Goal: Complete application form: Complete application form

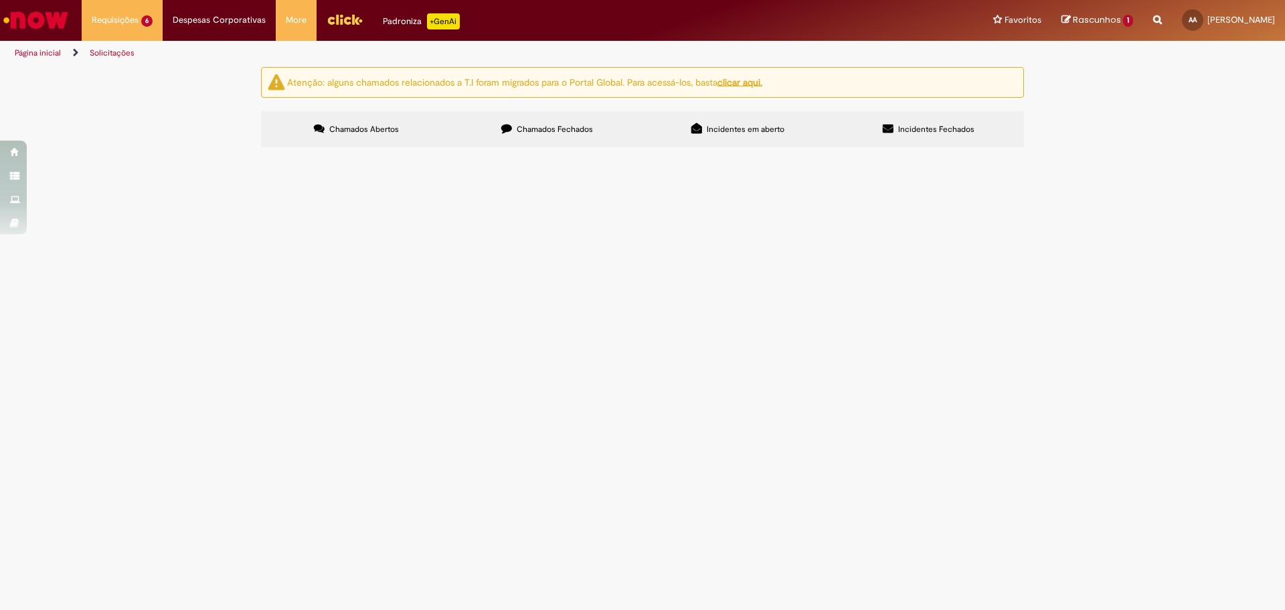
click at [176, 151] on div "Atenção: alguns chamados relacionados a T.I foram migrados para o Portal Global…" at bounding box center [642, 109] width 1285 height 84
click at [0, 0] on span "R13458402" at bounding box center [0, 0] width 0 height 0
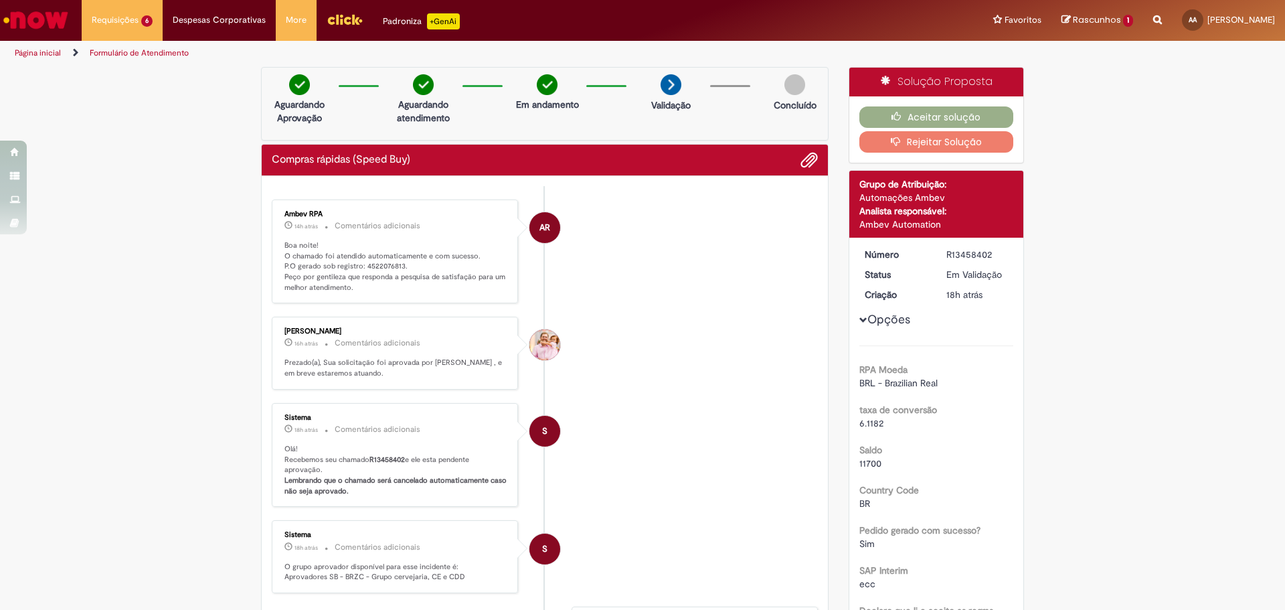
click at [390, 261] on p "Boa noite! O chamado foi atendido automaticamente e com sucesso. P.O gerado sob…" at bounding box center [396, 266] width 223 height 53
click at [390, 263] on p "Boa noite! O chamado foi atendido automaticamente e com sucesso. P.O gerado sob…" at bounding box center [396, 266] width 223 height 53
click at [388, 264] on p "Boa noite! O chamado foi atendido automaticamente e com sucesso. P.O gerado sob…" at bounding box center [396, 266] width 223 height 53
click at [388, 265] on p "Boa noite! O chamado foi atendido automaticamente e com sucesso. P.O gerado sob…" at bounding box center [396, 266] width 223 height 53
copy p "4522076813"
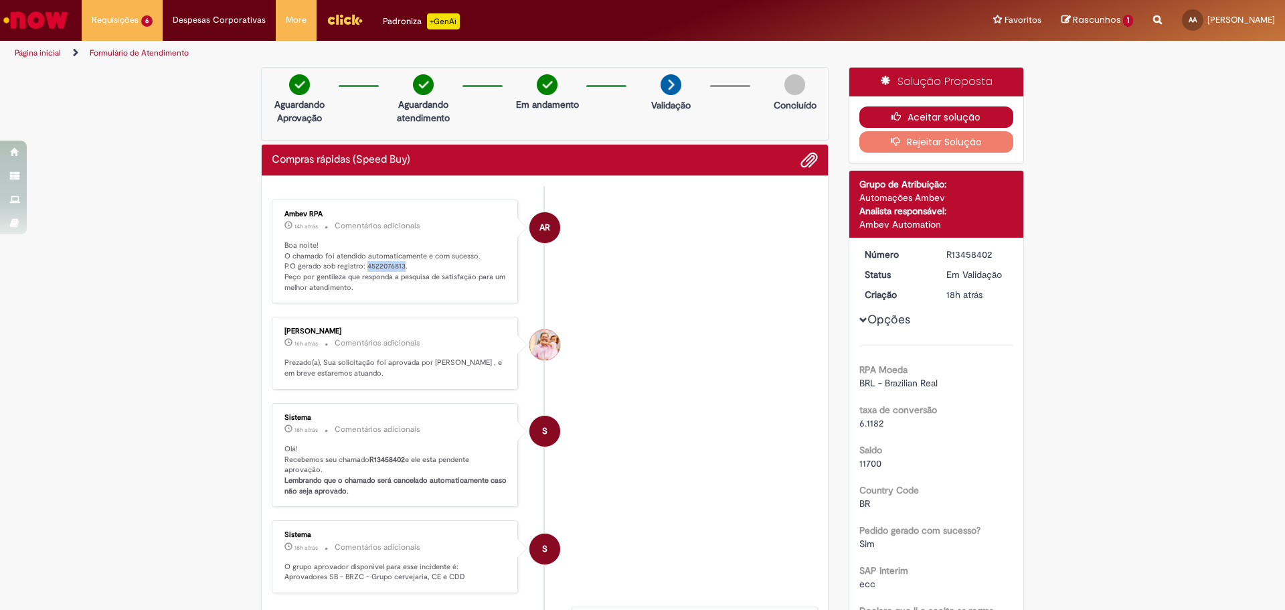
click at [955, 121] on button "Aceitar solução" at bounding box center [937, 116] width 155 height 21
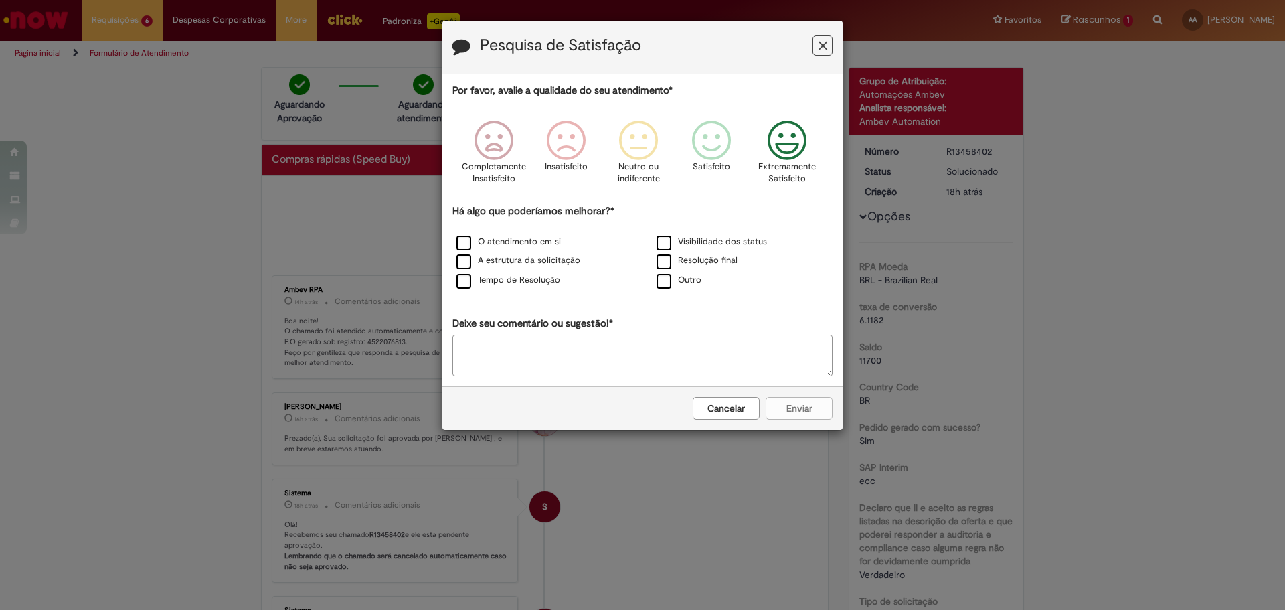
click at [802, 130] on icon "Feedback" at bounding box center [787, 140] width 50 height 40
click at [531, 240] on label "O atendimento em si" at bounding box center [509, 242] width 104 height 13
click at [815, 412] on button "Enviar" at bounding box center [799, 408] width 67 height 23
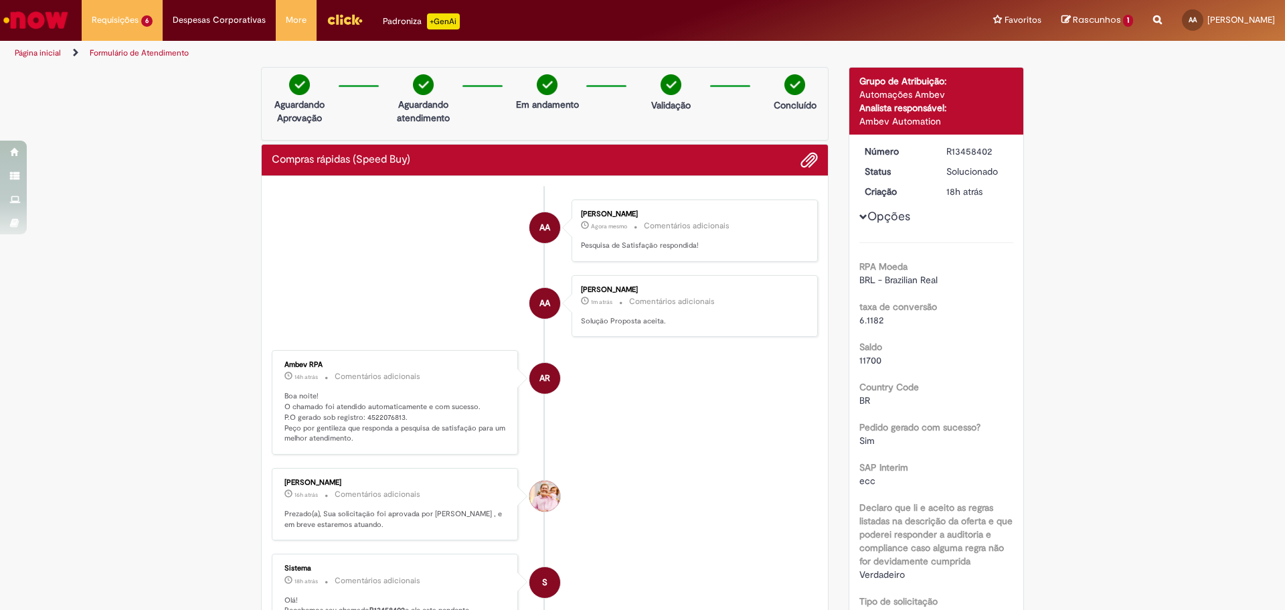
click at [41, 57] on link "Página inicial" at bounding box center [38, 53] width 46 height 11
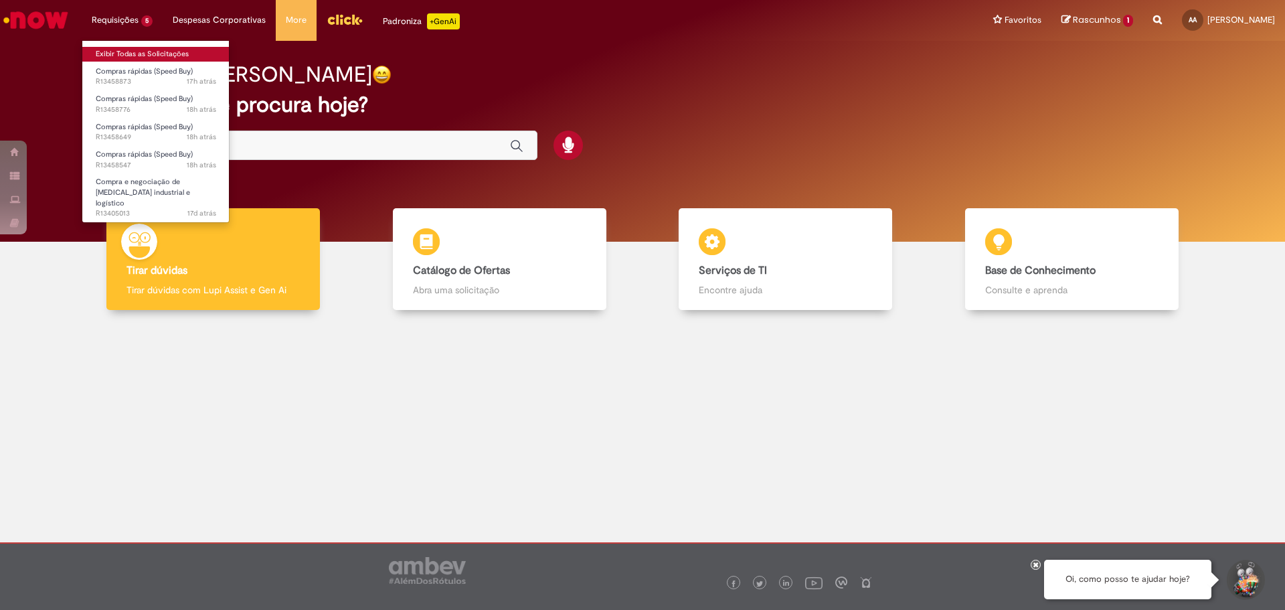
click at [119, 54] on link "Exibir Todas as Solicitações" at bounding box center [155, 54] width 147 height 15
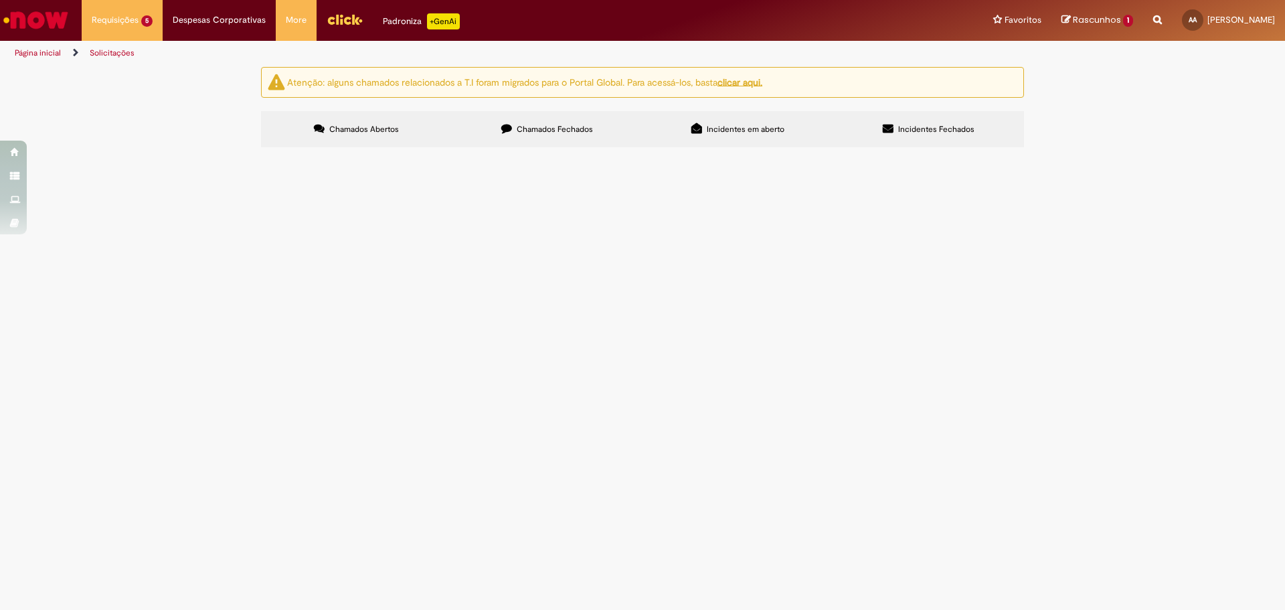
click at [0, 0] on span "R13458547" at bounding box center [0, 0] width 0 height 0
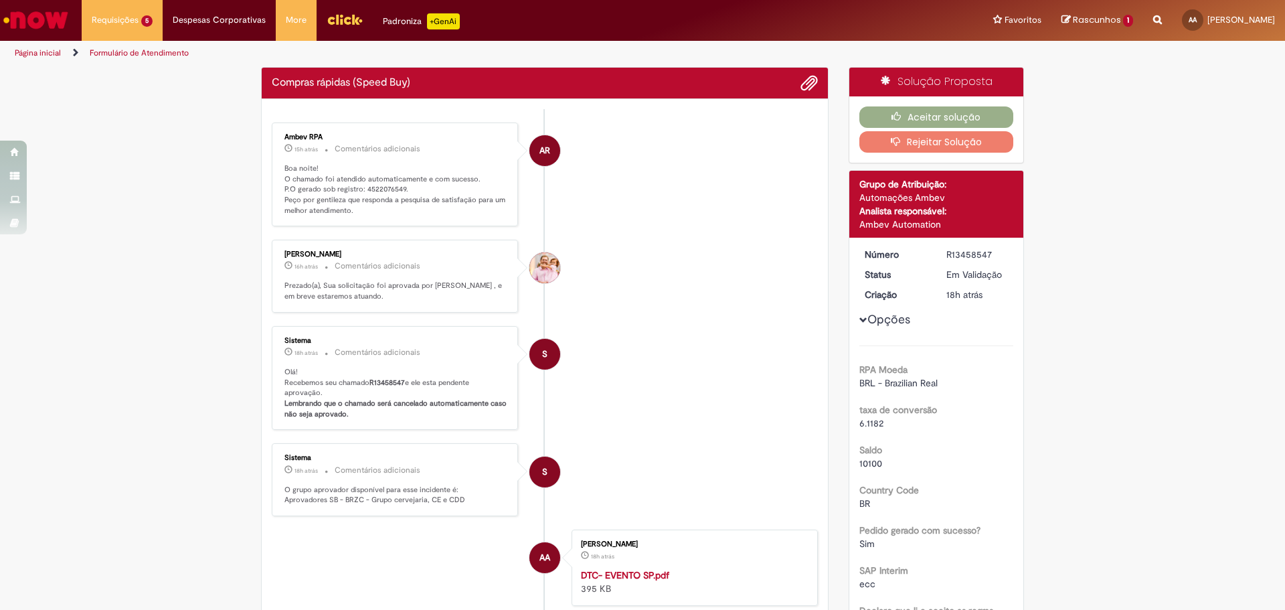
click at [374, 191] on p "Boa noite! O chamado foi atendido automaticamente e com sucesso. P.O gerado sob…" at bounding box center [396, 189] width 223 height 53
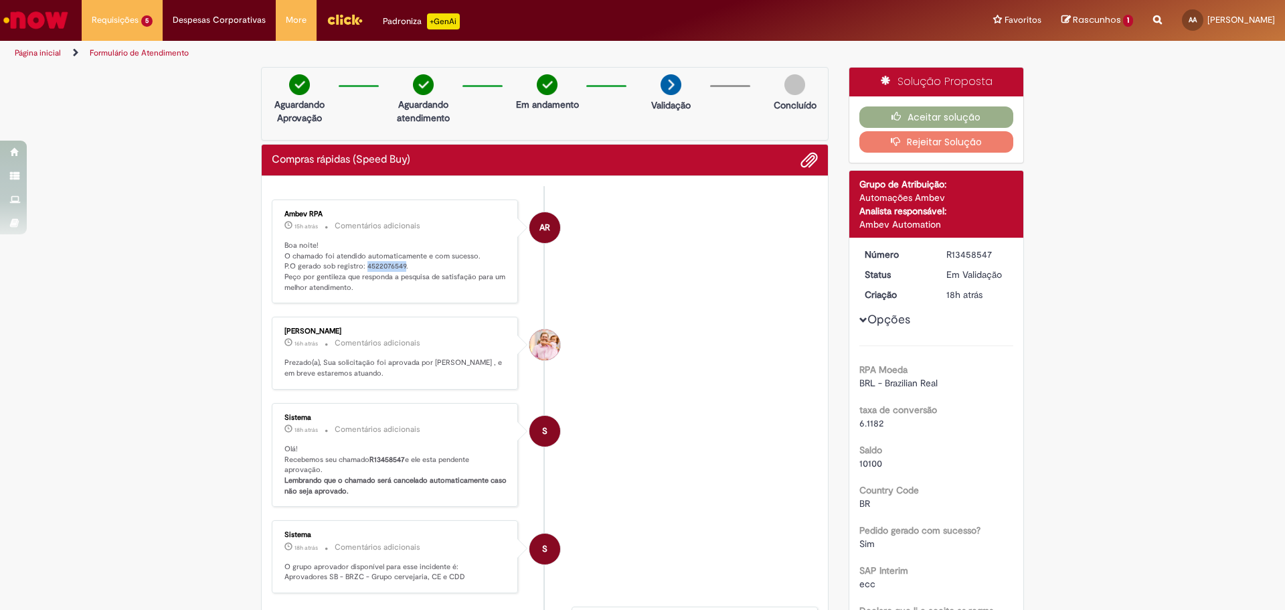
copy p "4522076549"
click at [921, 118] on button "Aceitar solução" at bounding box center [937, 116] width 155 height 21
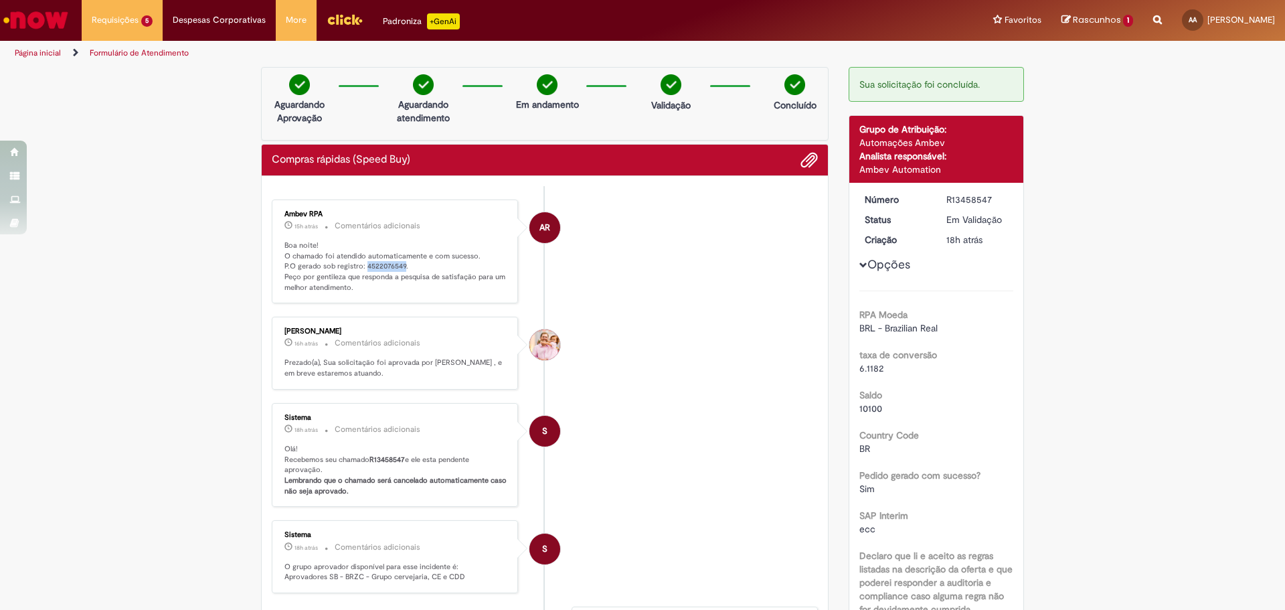
click at [42, 54] on link "Página inicial" at bounding box center [38, 53] width 46 height 11
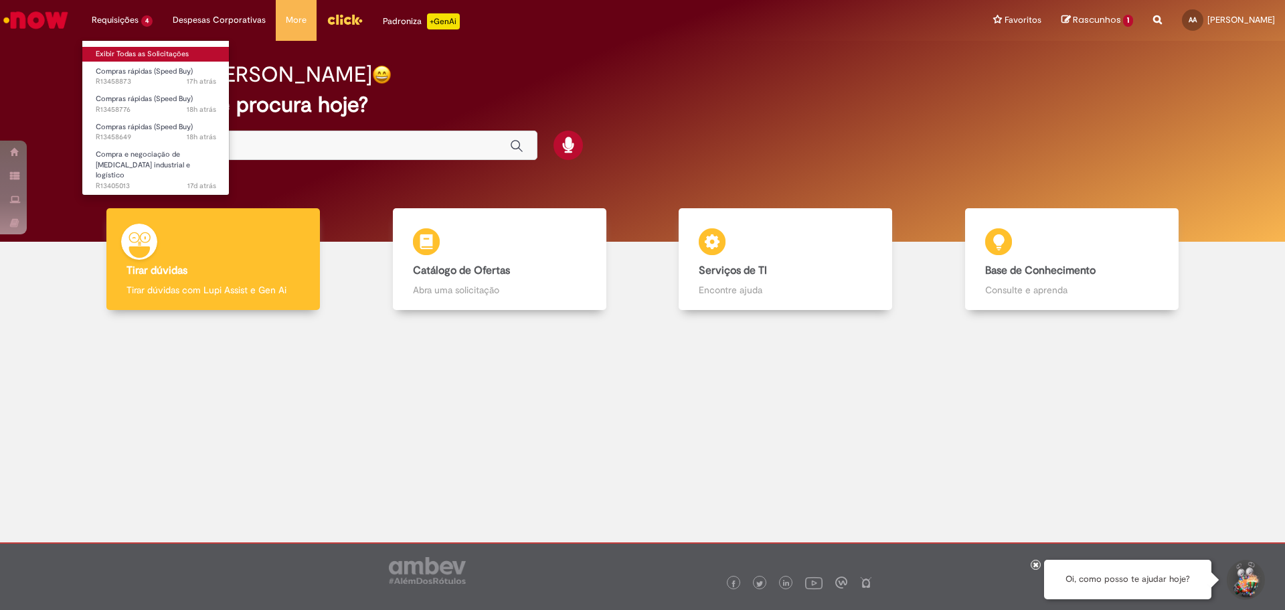
click at [117, 53] on link "Exibir Todas as Solicitações" at bounding box center [155, 54] width 147 height 15
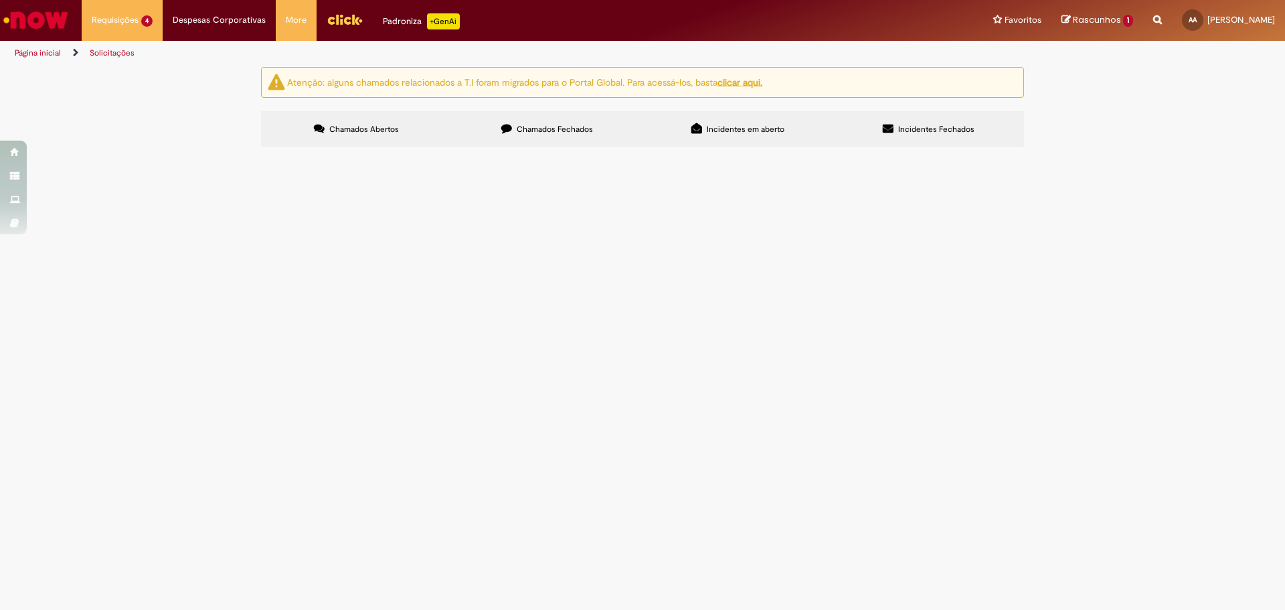
click at [0, 0] on td "R13458776" at bounding box center [0, 0] width 0 height 0
click at [0, 0] on span "R13458776" at bounding box center [0, 0] width 0 height 0
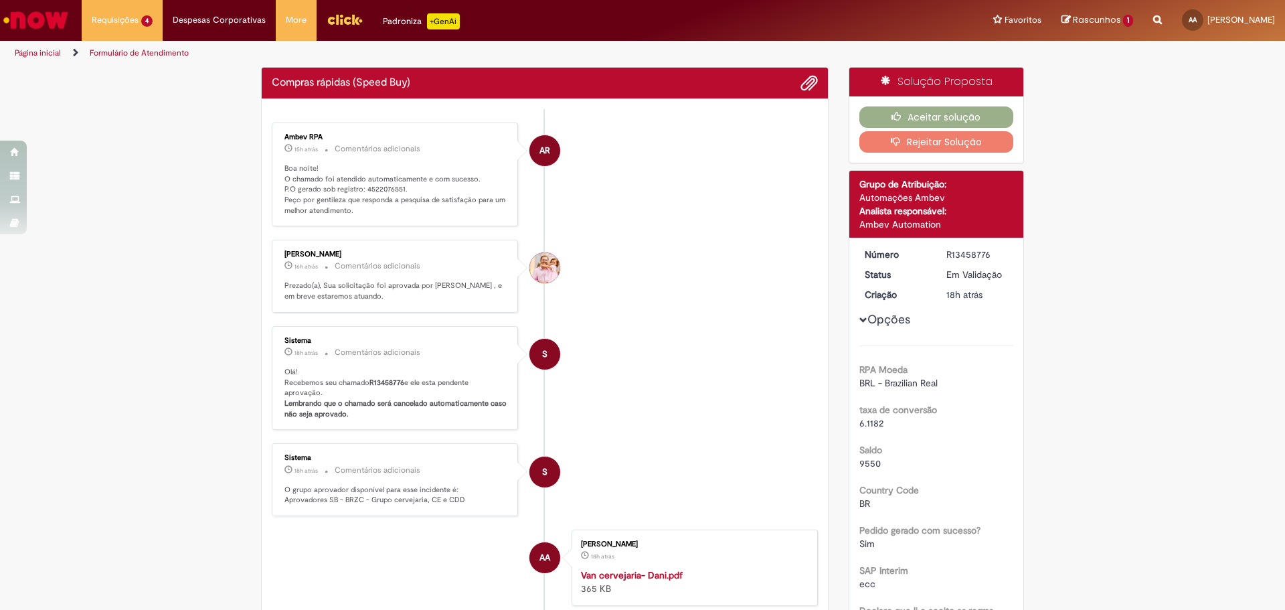
click at [376, 189] on p "Boa noite! O chamado foi atendido automaticamente e com sucesso. P.O gerado sob…" at bounding box center [396, 189] width 223 height 53
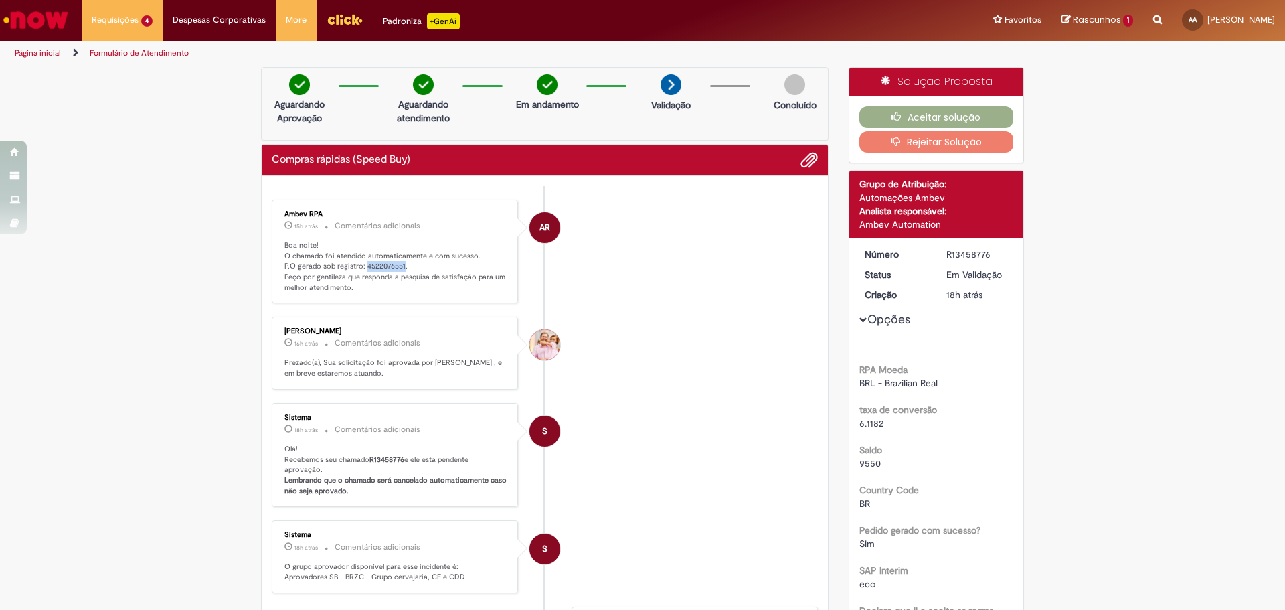
copy p "4522076551"
click at [965, 118] on button "Aceitar solução" at bounding box center [937, 116] width 155 height 21
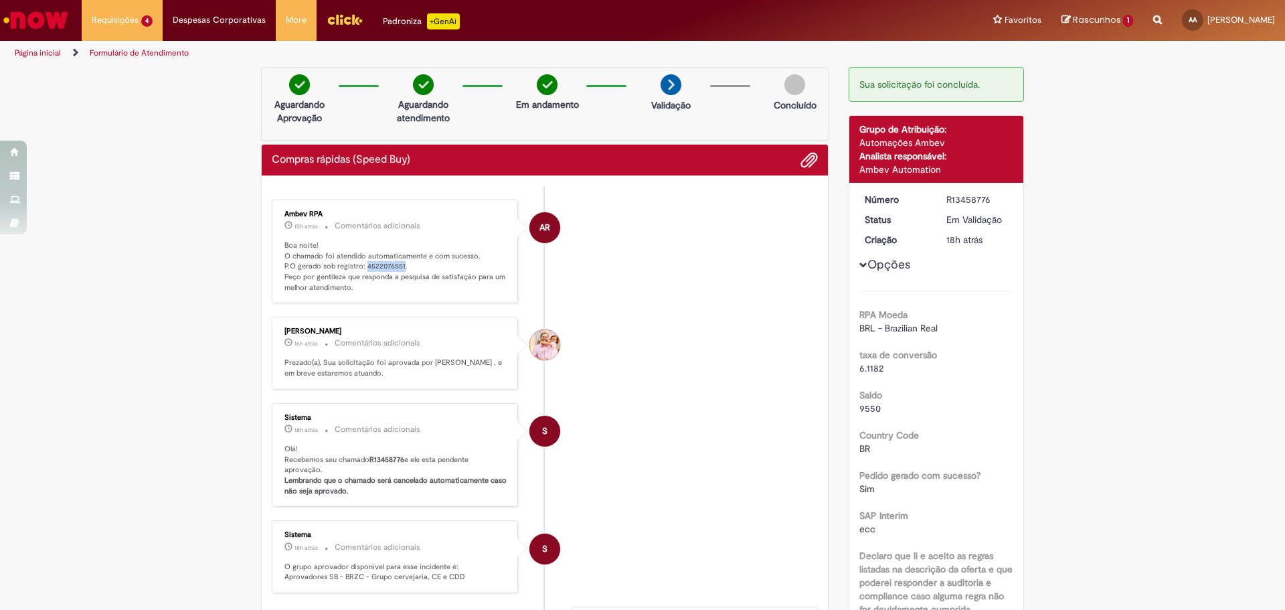
click at [42, 51] on link "Página inicial" at bounding box center [38, 53] width 46 height 11
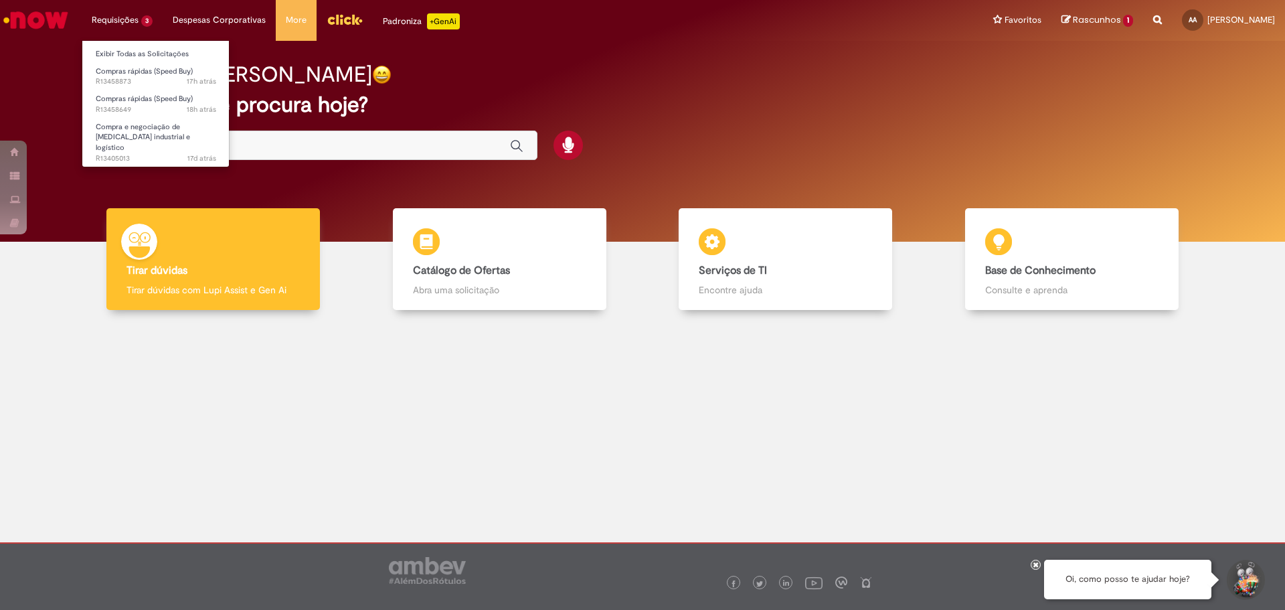
click at [118, 44] on li "Exibir Todas as Solicitações" at bounding box center [155, 52] width 147 height 17
click at [125, 53] on link "Exibir Todas as Solicitações" at bounding box center [155, 54] width 147 height 15
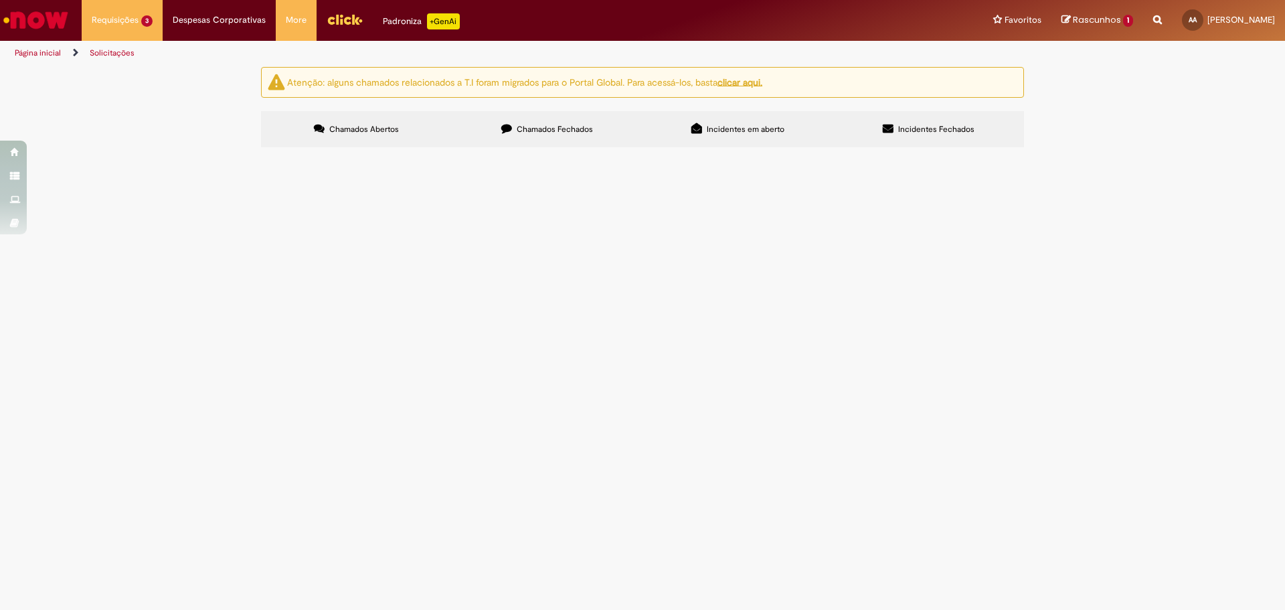
click at [0, 0] on span "R13458649" at bounding box center [0, 0] width 0 height 0
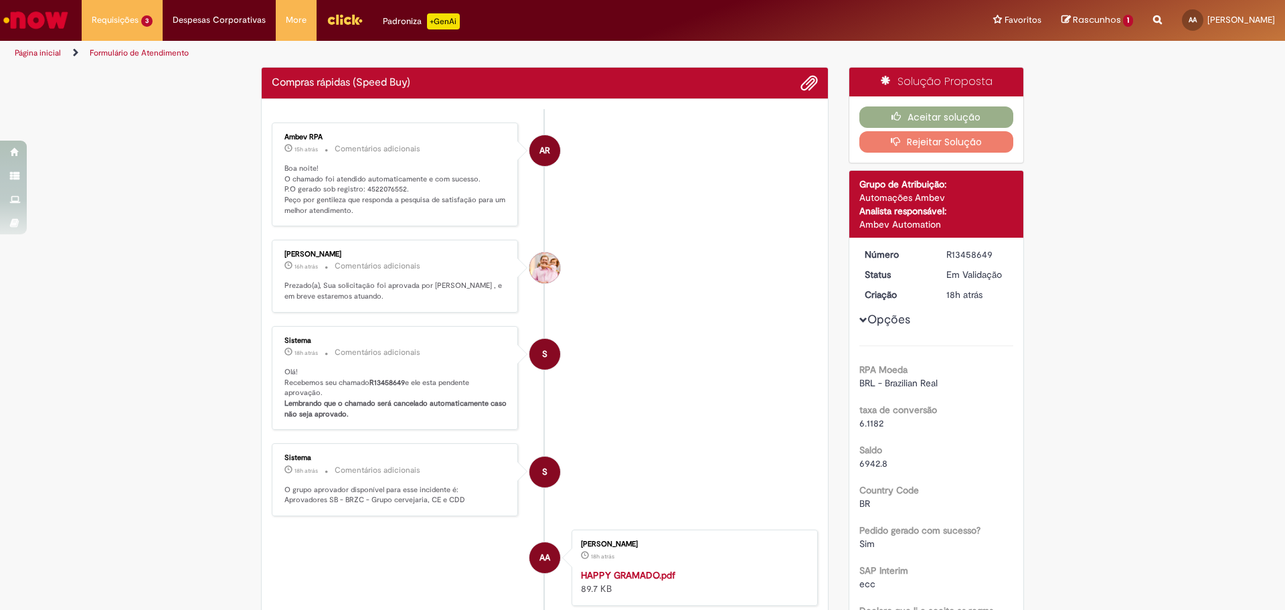
click at [377, 189] on p "Boa noite! O chamado foi atendido automaticamente e com sucesso. P.O gerado sob…" at bounding box center [396, 189] width 223 height 53
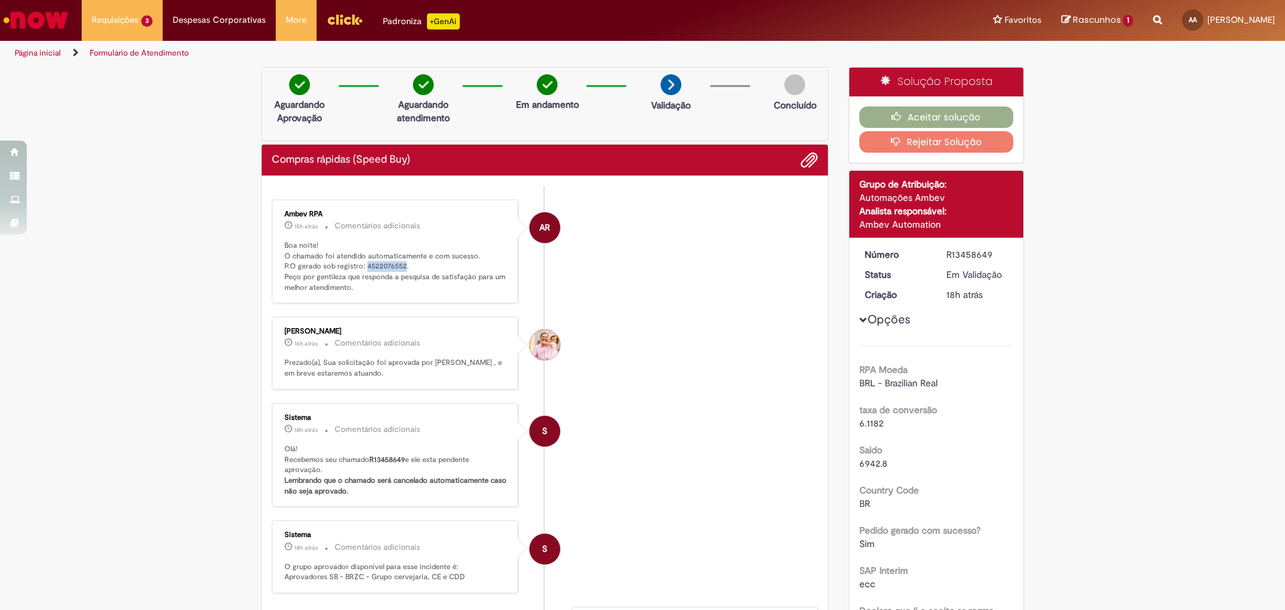
copy p "4522076552"
click at [901, 113] on icon "button" at bounding box center [900, 116] width 16 height 9
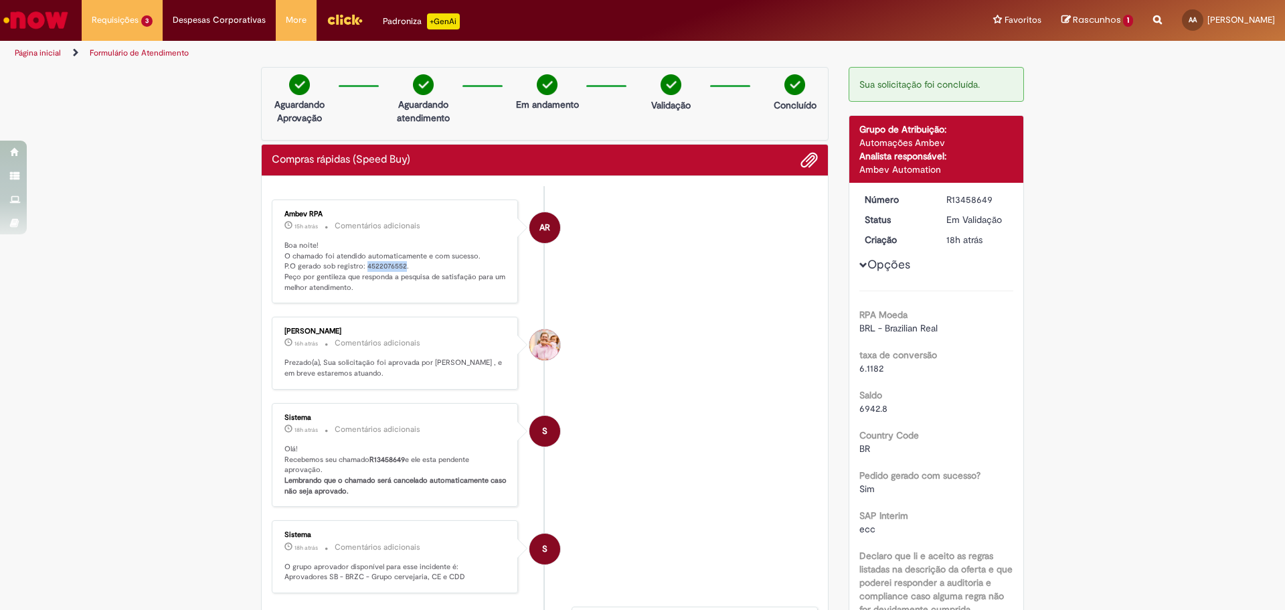
click at [28, 56] on link "Página inicial" at bounding box center [38, 53] width 46 height 11
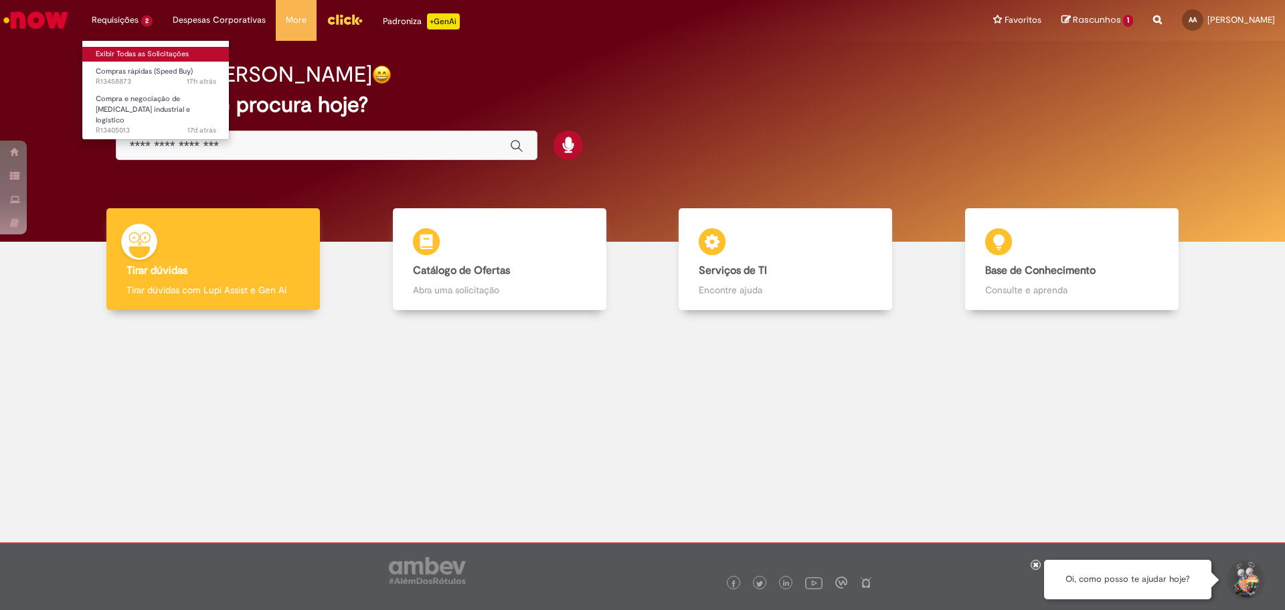
click at [118, 57] on link "Exibir Todas as Solicitações" at bounding box center [155, 54] width 147 height 15
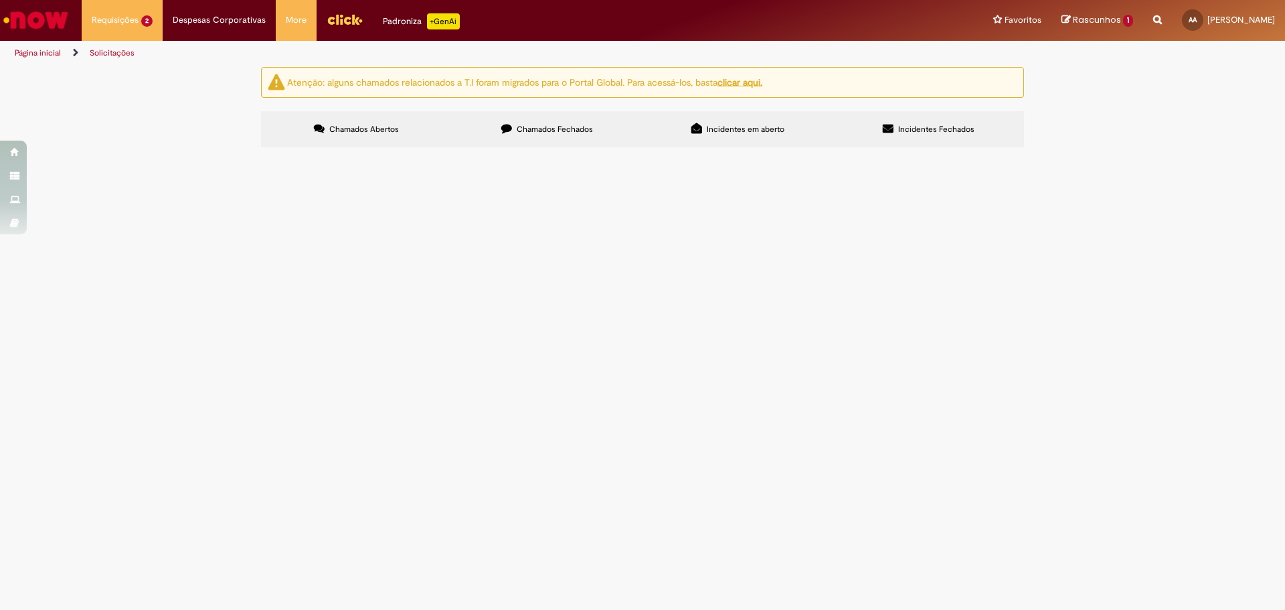
click at [0, 0] on span "R13458873" at bounding box center [0, 0] width 0 height 0
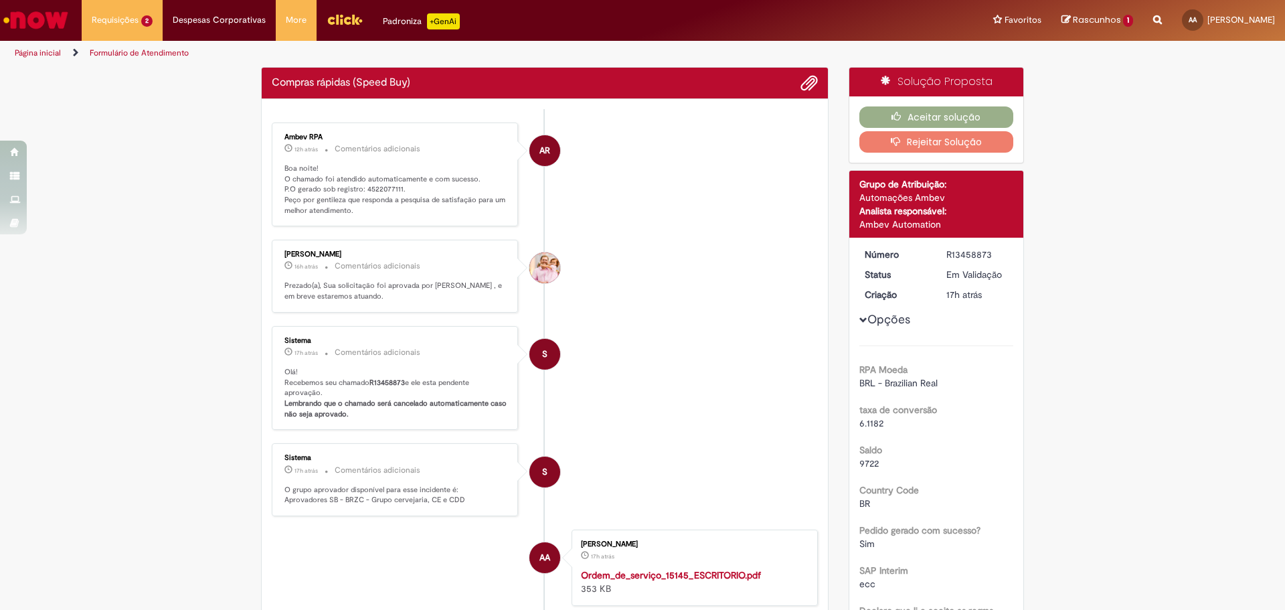
click at [366, 193] on p "Boa noite! O chamado foi atendido automaticamente e com sucesso. P.O gerado sob…" at bounding box center [396, 189] width 223 height 53
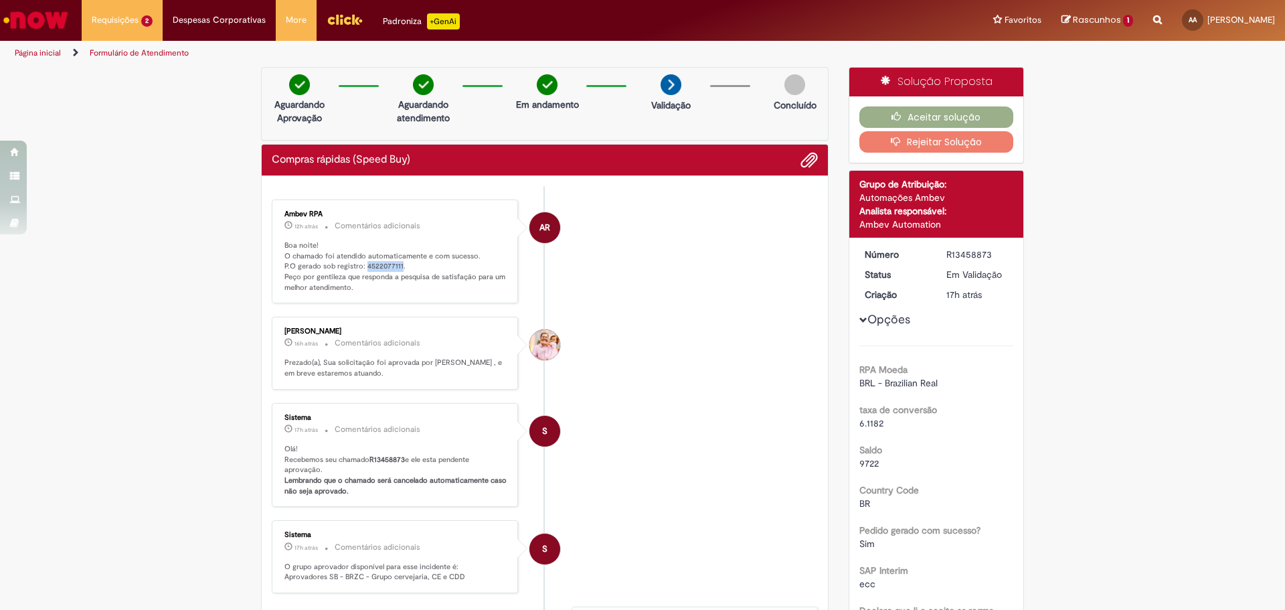
copy p "4522077111"
click at [894, 120] on icon "button" at bounding box center [900, 116] width 16 height 9
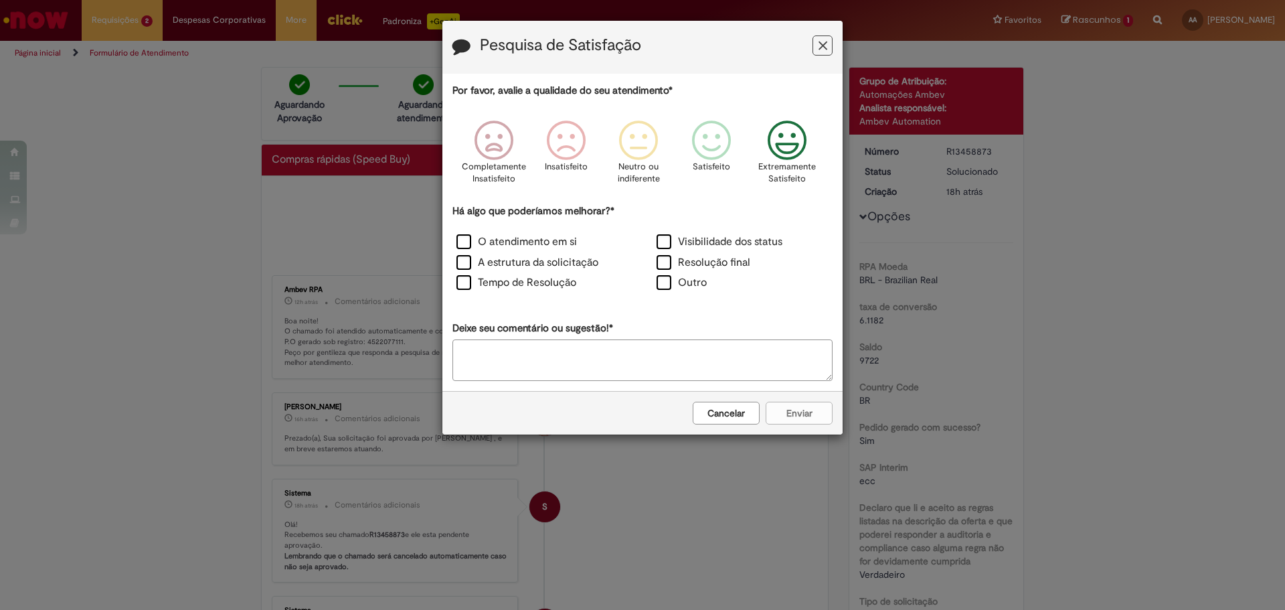
click at [816, 152] on div "Extremamente Satisfeito" at bounding box center [788, 156] width 76 height 92
click at [552, 237] on label "O atendimento em si" at bounding box center [517, 241] width 120 height 15
click at [827, 411] on button "Enviar" at bounding box center [799, 413] width 67 height 23
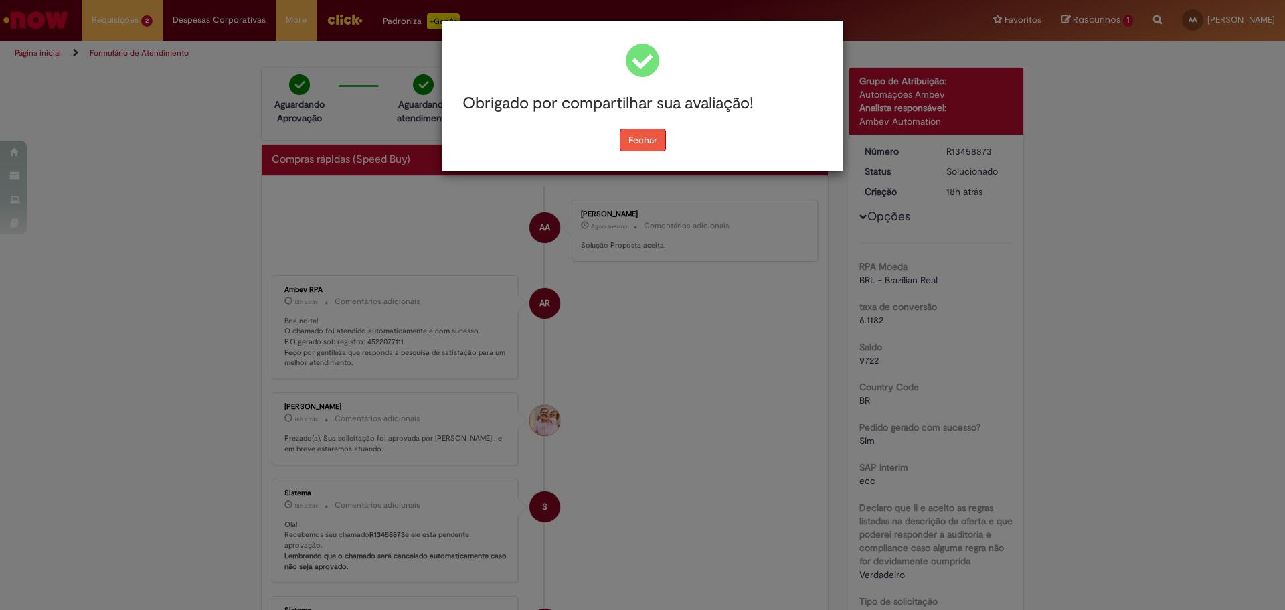
click at [659, 140] on button "Fechar" at bounding box center [643, 140] width 46 height 23
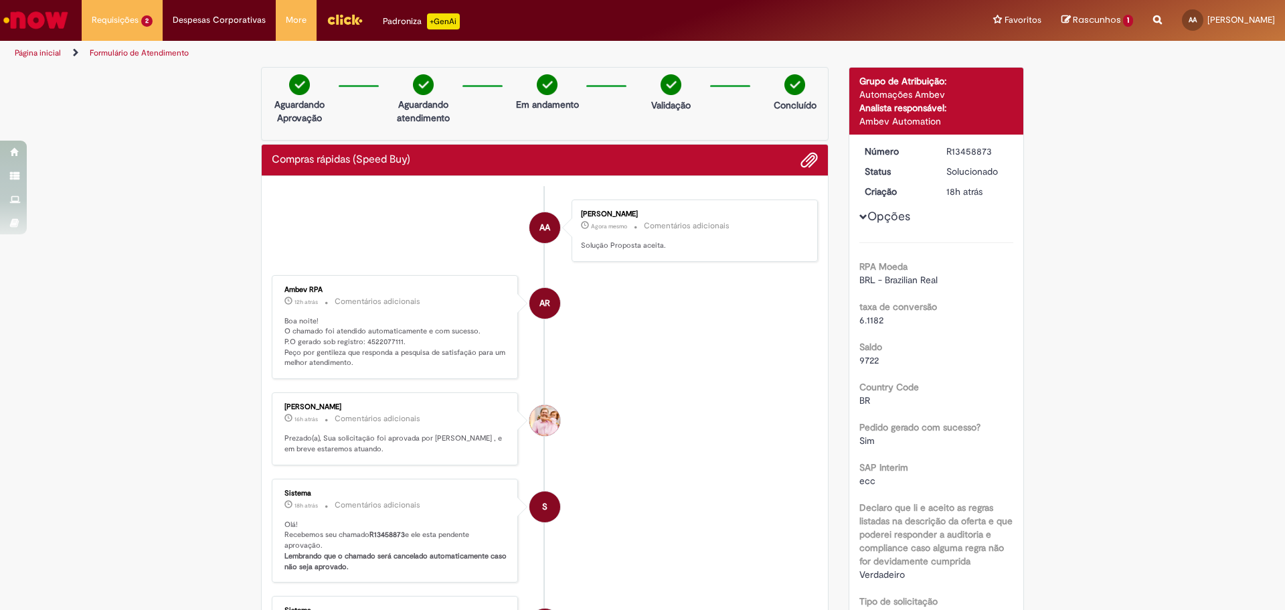
click at [54, 56] on link "Página inicial" at bounding box center [38, 53] width 46 height 11
click at [13, 55] on li "Página inicial" at bounding box center [47, 53] width 74 height 25
click at [46, 61] on li "Página inicial" at bounding box center [47, 53] width 74 height 25
click at [50, 53] on link "Página inicial" at bounding box center [38, 53] width 46 height 11
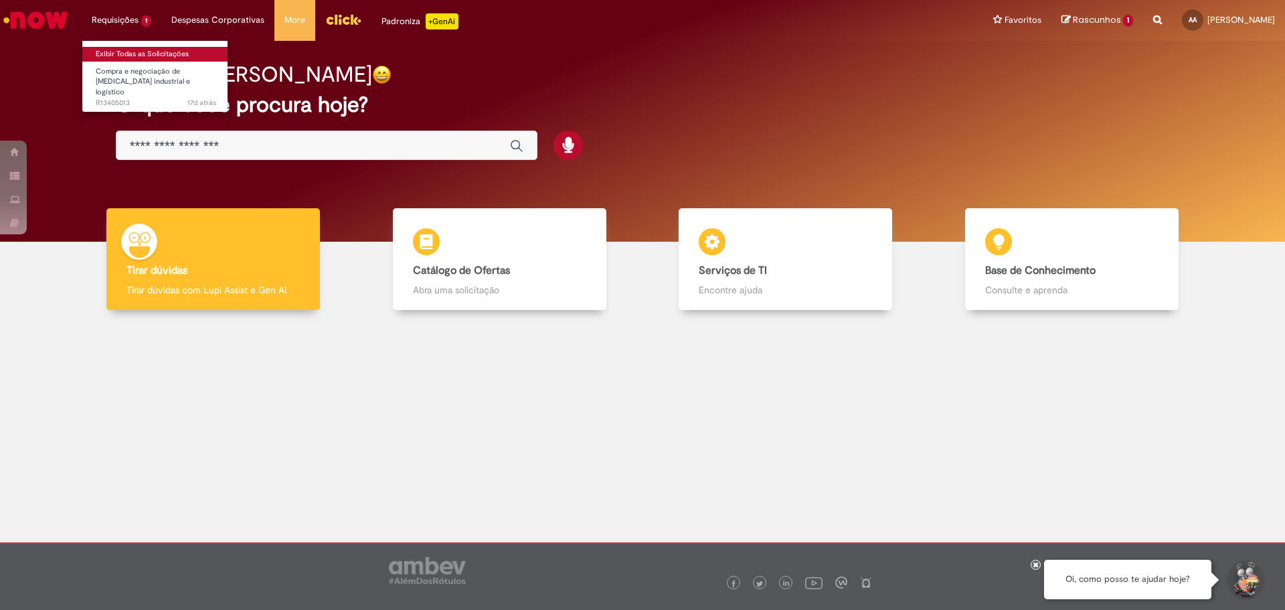
click at [143, 52] on link "Exibir Todas as Solicitações" at bounding box center [155, 54] width 147 height 15
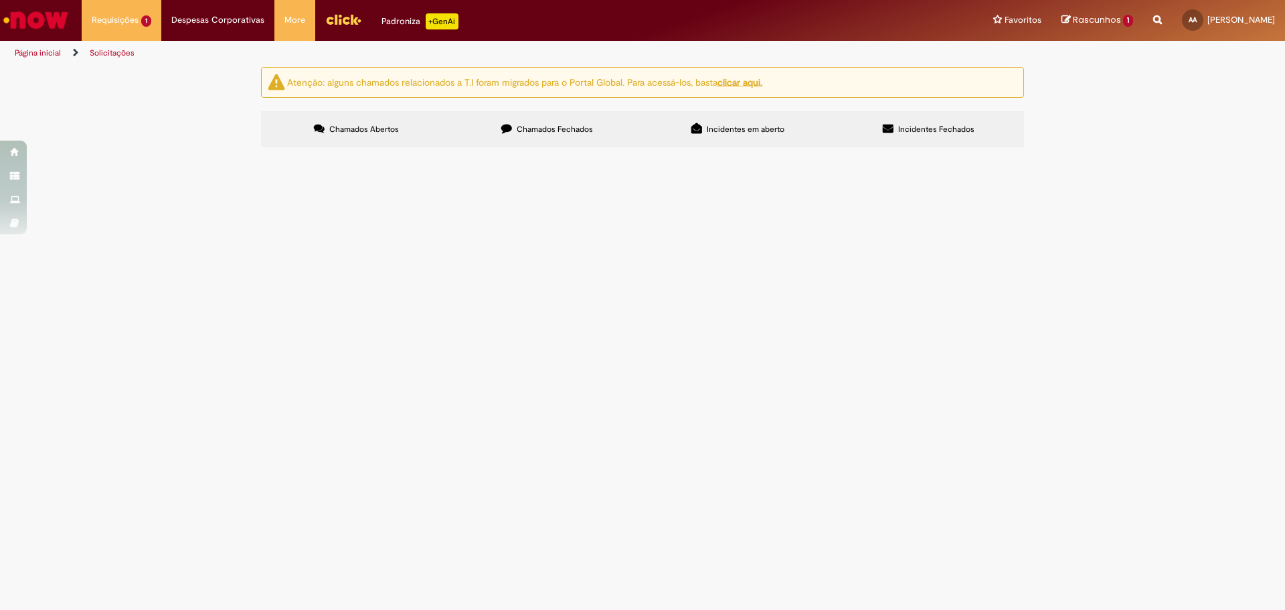
click at [539, 129] on span "Chamados Fechados" at bounding box center [555, 129] width 76 height 11
click at [0, 0] on span "R13458649" at bounding box center [0, 0] width 0 height 0
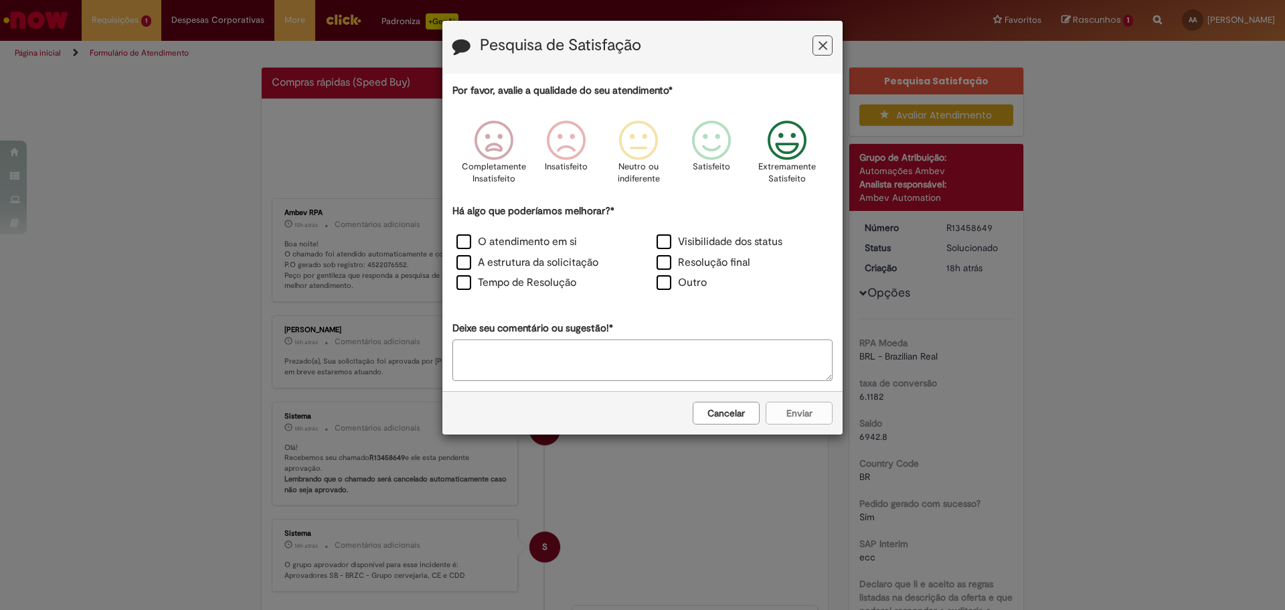
click at [804, 150] on icon "Feedback" at bounding box center [787, 140] width 50 height 40
click at [570, 243] on label "O atendimento em si" at bounding box center [517, 241] width 120 height 15
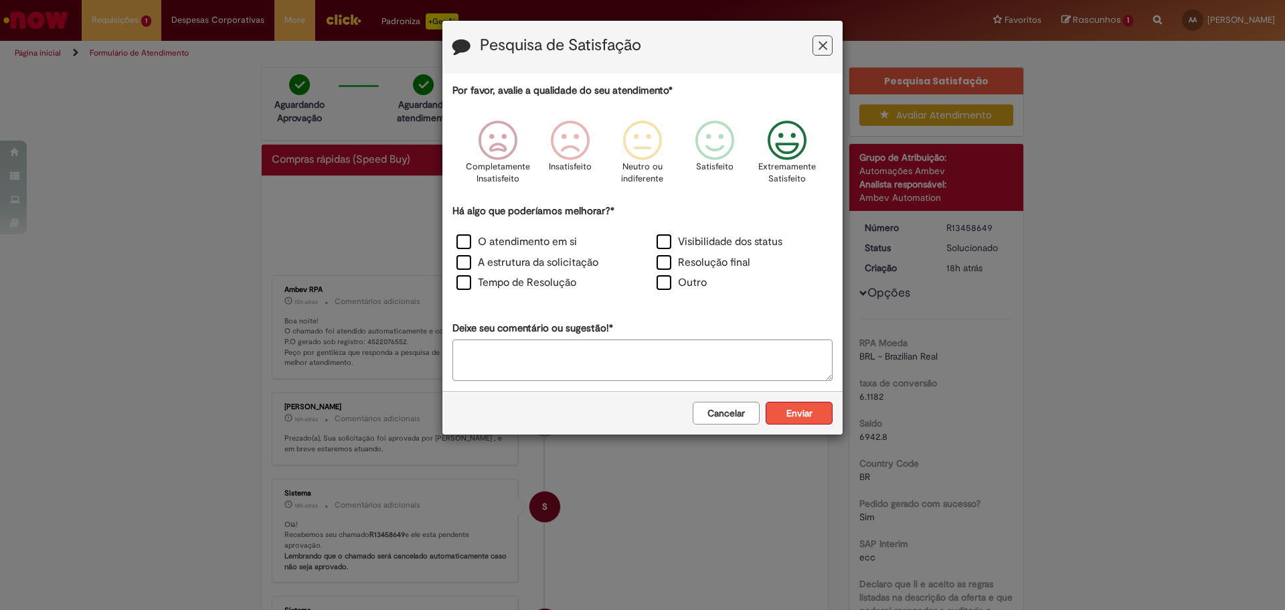
click at [789, 417] on button "Enviar" at bounding box center [799, 413] width 67 height 23
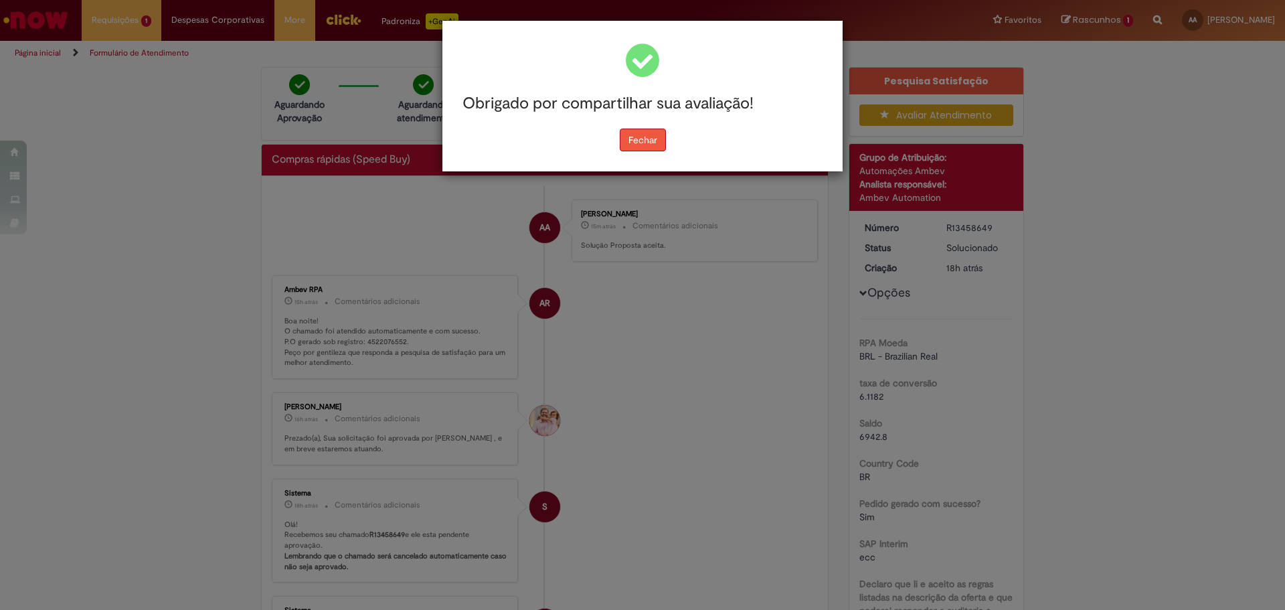
click at [643, 135] on button "Fechar" at bounding box center [643, 140] width 46 height 23
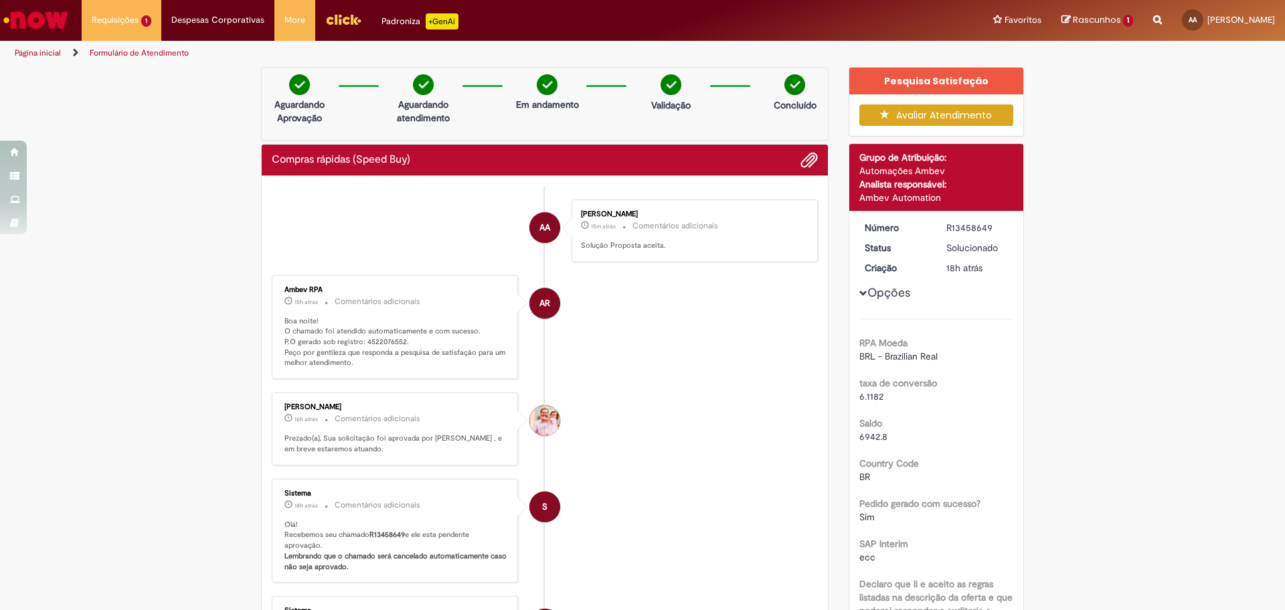
click at [31, 58] on link "Página inicial" at bounding box center [38, 53] width 46 height 11
click at [21, 46] on li "Página inicial" at bounding box center [47, 53] width 74 height 25
click at [25, 51] on link "Página inicial" at bounding box center [38, 53] width 46 height 11
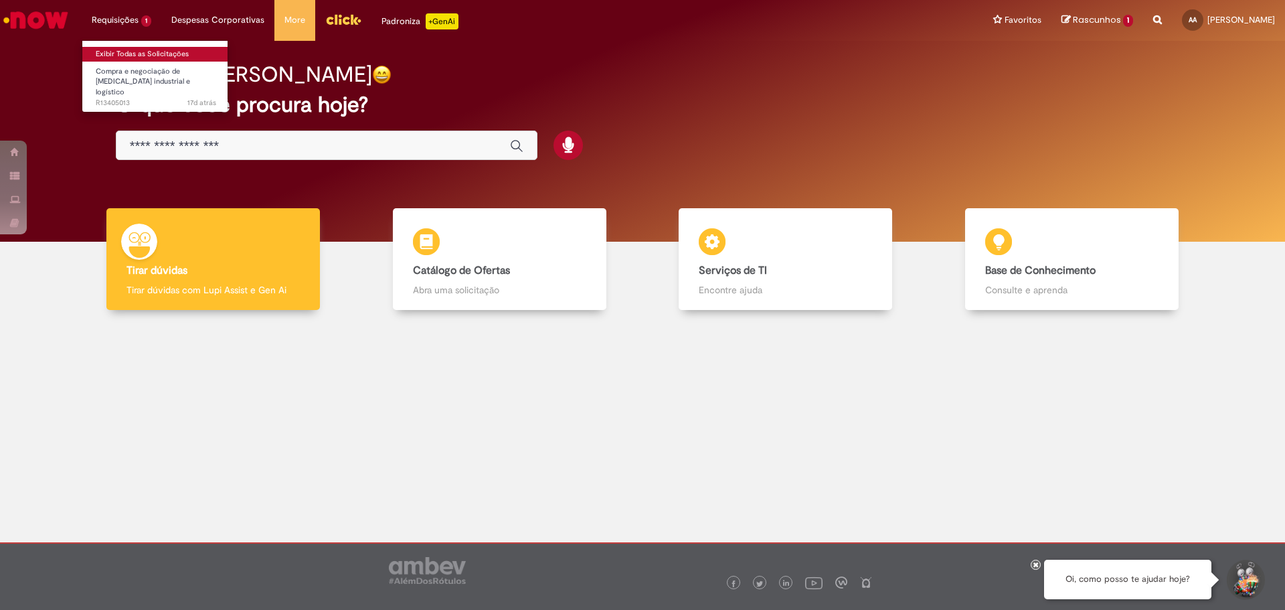
click at [127, 50] on link "Exibir Todas as Solicitações" at bounding box center [155, 54] width 147 height 15
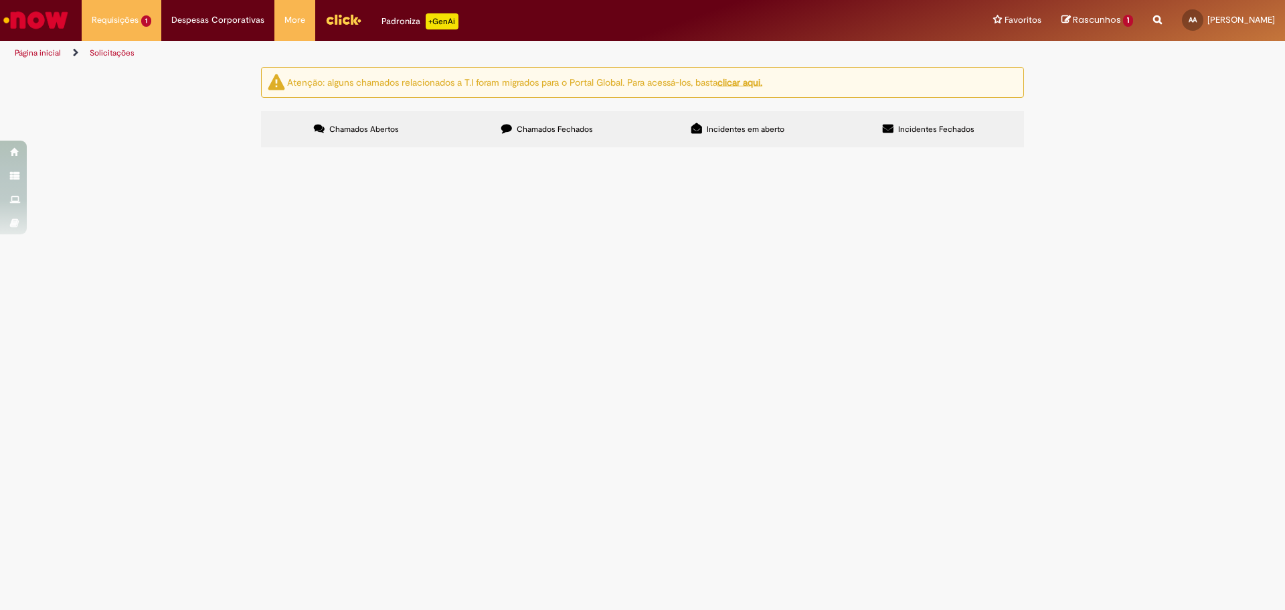
click at [525, 127] on span "Chamados Fechados" at bounding box center [555, 129] width 76 height 11
click at [322, 115] on label "Chamados Abertos" at bounding box center [356, 129] width 191 height 36
click at [31, 54] on link "Página inicial" at bounding box center [38, 53] width 46 height 11
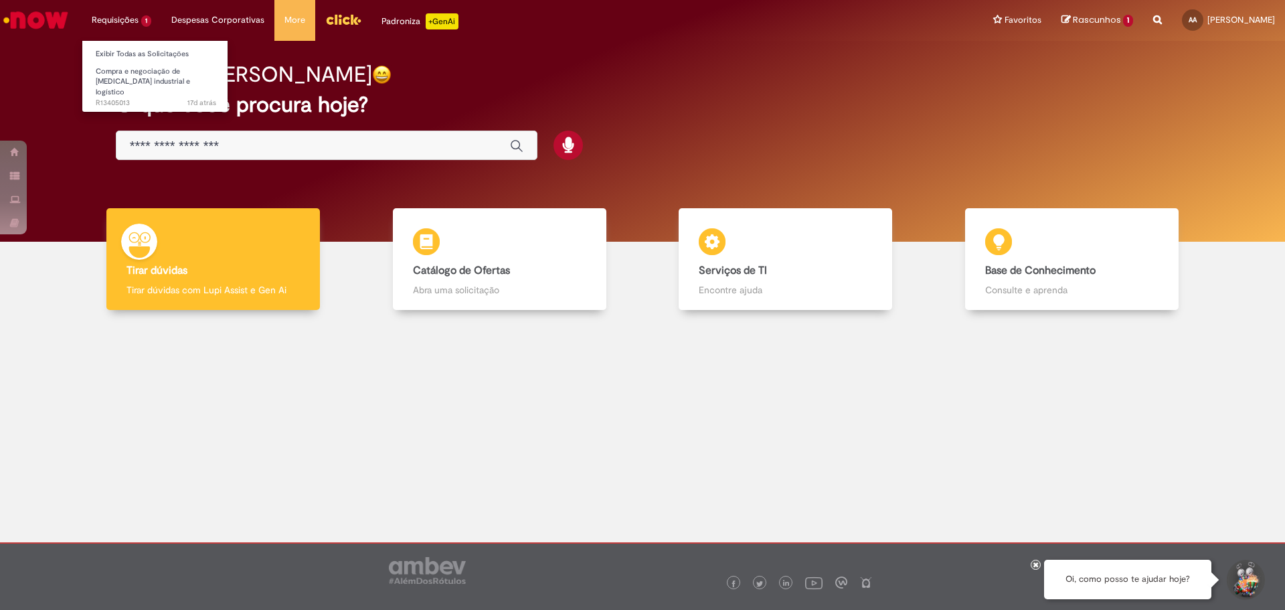
click at [143, 45] on li "Exibir Todas as Solicitações" at bounding box center [155, 52] width 147 height 17
click at [145, 62] on li "Compra e negociação de [MEDICAL_DATA] industrial e logístico 17d atrás 17 dias …" at bounding box center [155, 77] width 147 height 31
click at [149, 56] on link "Exibir Todas as Solicitações" at bounding box center [155, 54] width 147 height 15
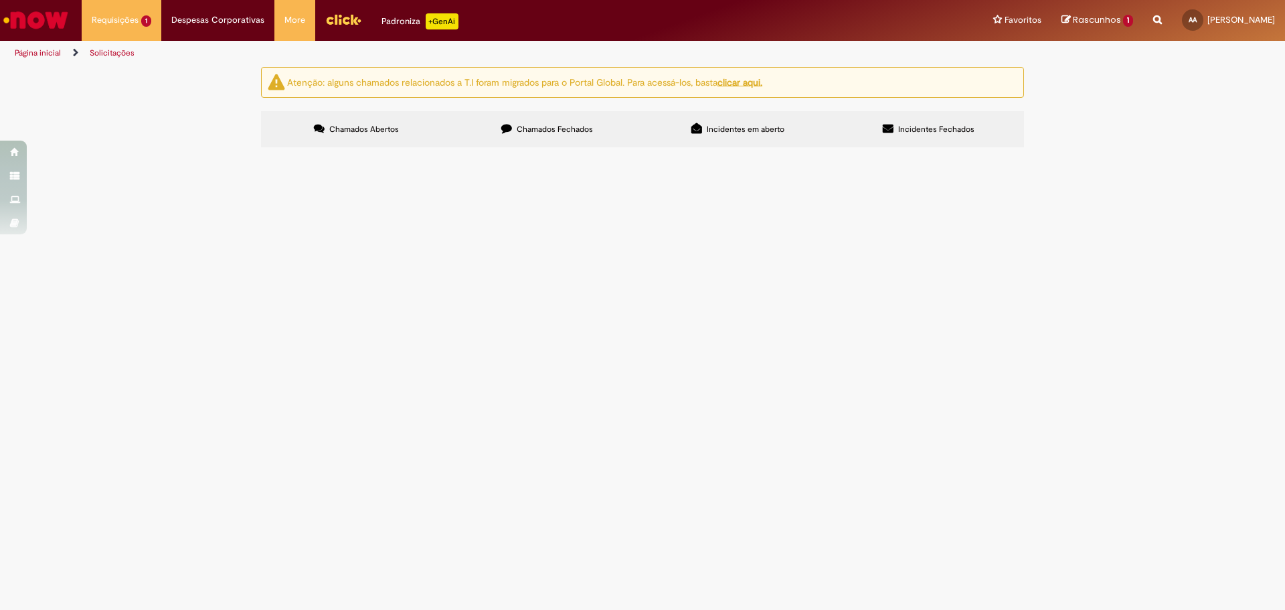
click at [40, 53] on link "Página inicial" at bounding box center [38, 53] width 46 height 11
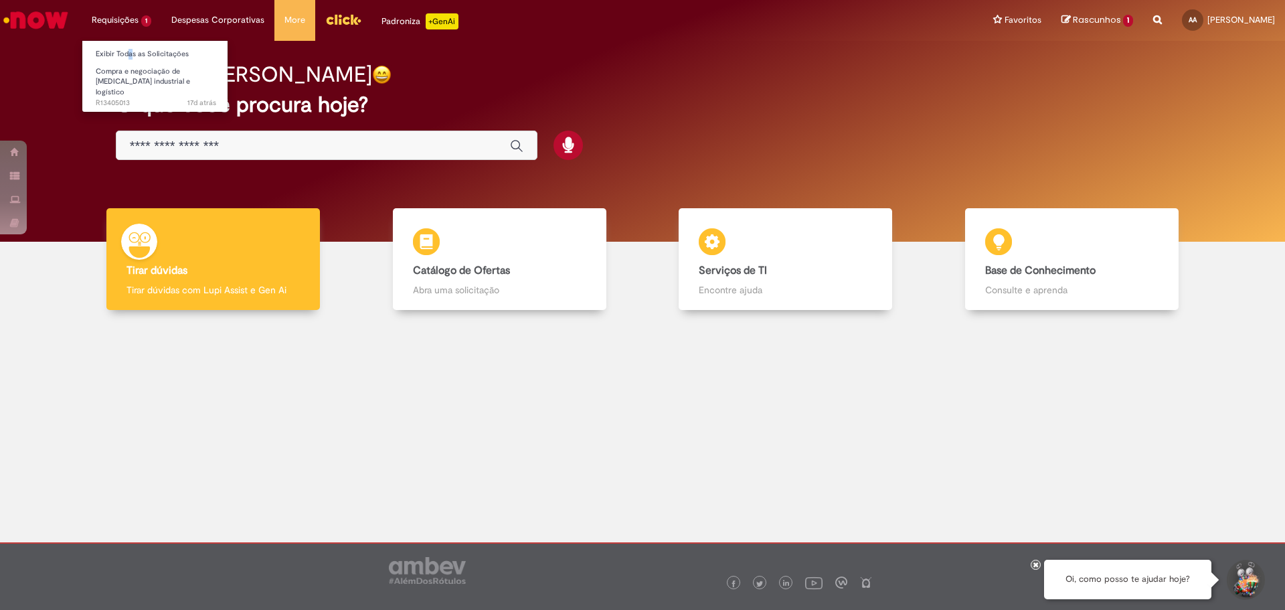
click at [126, 44] on li "Exibir Todas as Solicitações" at bounding box center [155, 52] width 147 height 17
click at [126, 53] on link "Exibir Todas as Solicitações" at bounding box center [155, 54] width 147 height 15
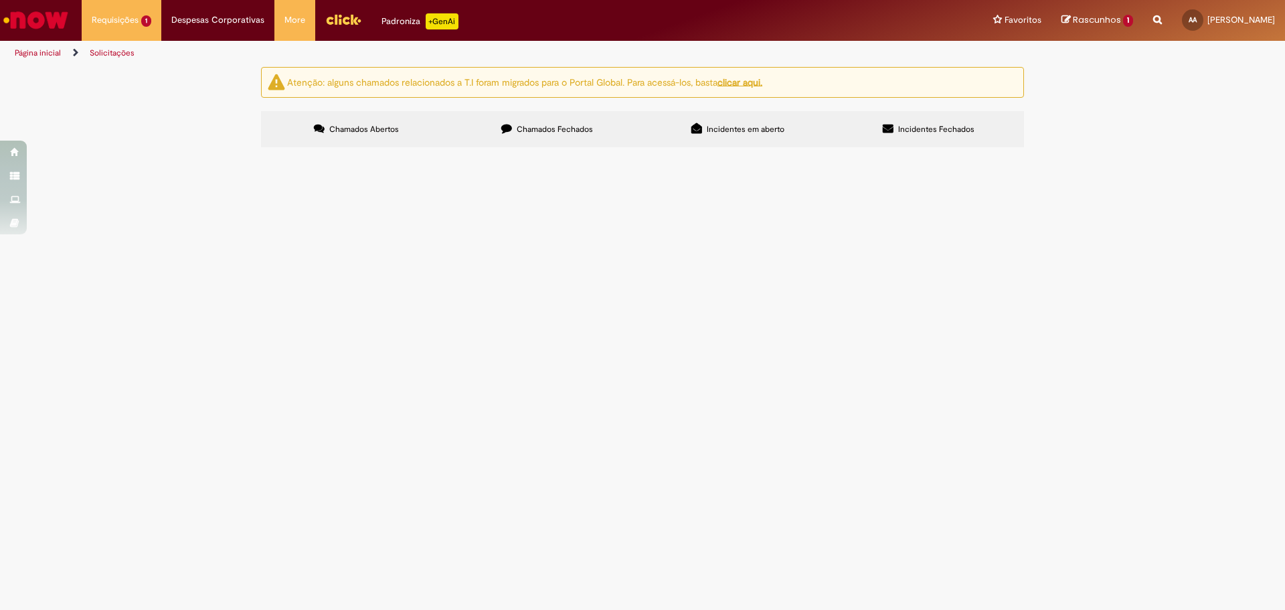
click at [769, 521] on main "Solicitações Atenção: alguns chamados relacionados a T.I foram migrados para o …" at bounding box center [642, 338] width 1285 height 544
click at [570, 137] on label "Chamados Fechados" at bounding box center [547, 129] width 191 height 36
drag, startPoint x: 347, startPoint y: 124, endPoint x: 355, endPoint y: 129, distance: 9.1
click at [348, 124] on span "Chamados Abertos" at bounding box center [364, 129] width 70 height 11
click at [339, 105] on div "Atenção: alguns chamados relacionados a T.I foram migrados para o Portal Global…" at bounding box center [642, 109] width 783 height 84
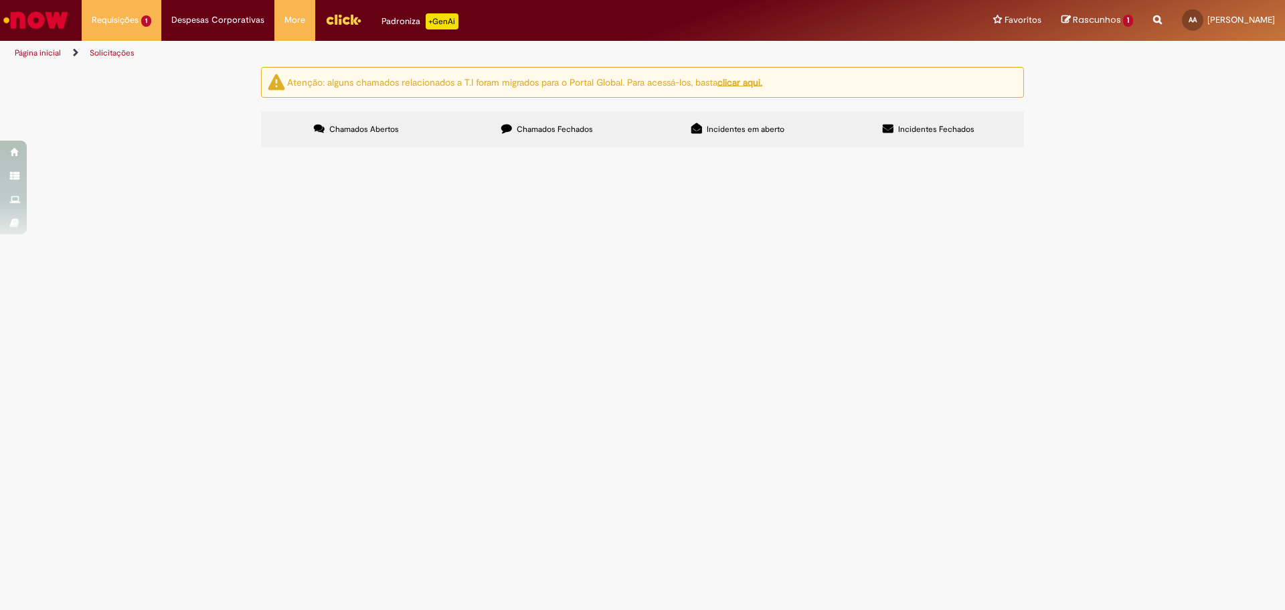
click at [343, 126] on span "Chamados Abertos" at bounding box center [364, 129] width 70 height 11
click at [493, 138] on label "Chamados Fechados" at bounding box center [547, 129] width 191 height 36
click at [412, 125] on label "Chamados Abertos" at bounding box center [356, 129] width 191 height 36
click at [1073, 13] on span "Rascunhos" at bounding box center [1097, 19] width 48 height 13
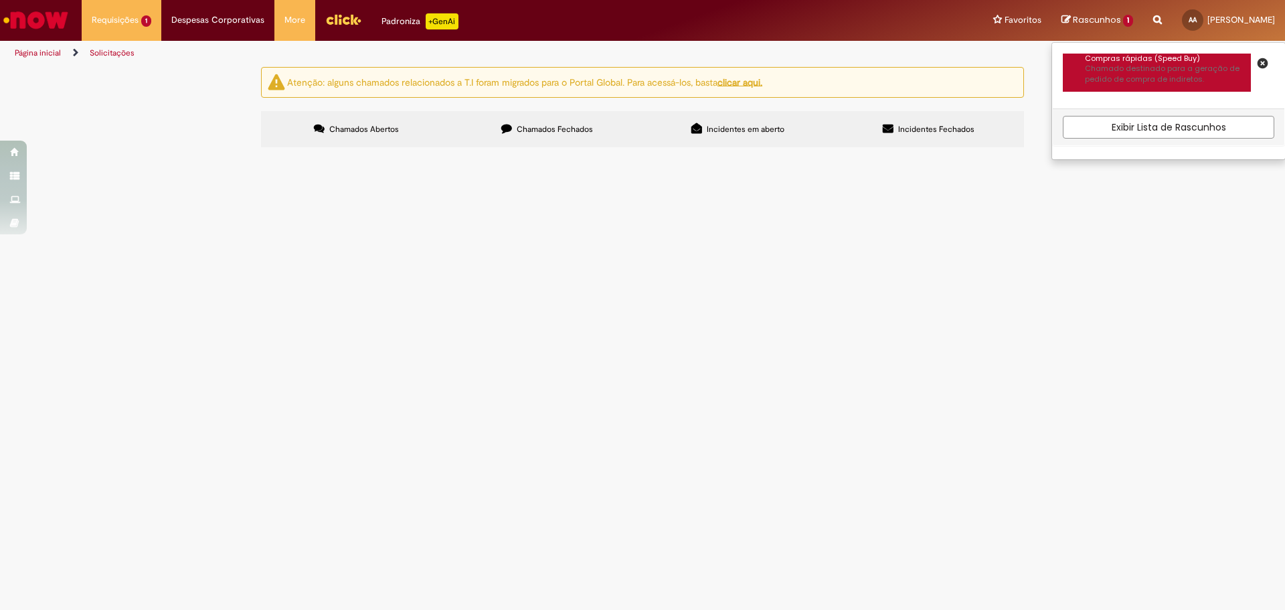
click at [1085, 74] on p "Chamado destinado para a geração de pedido de compra de indiretos." at bounding box center [1168, 74] width 166 height 21
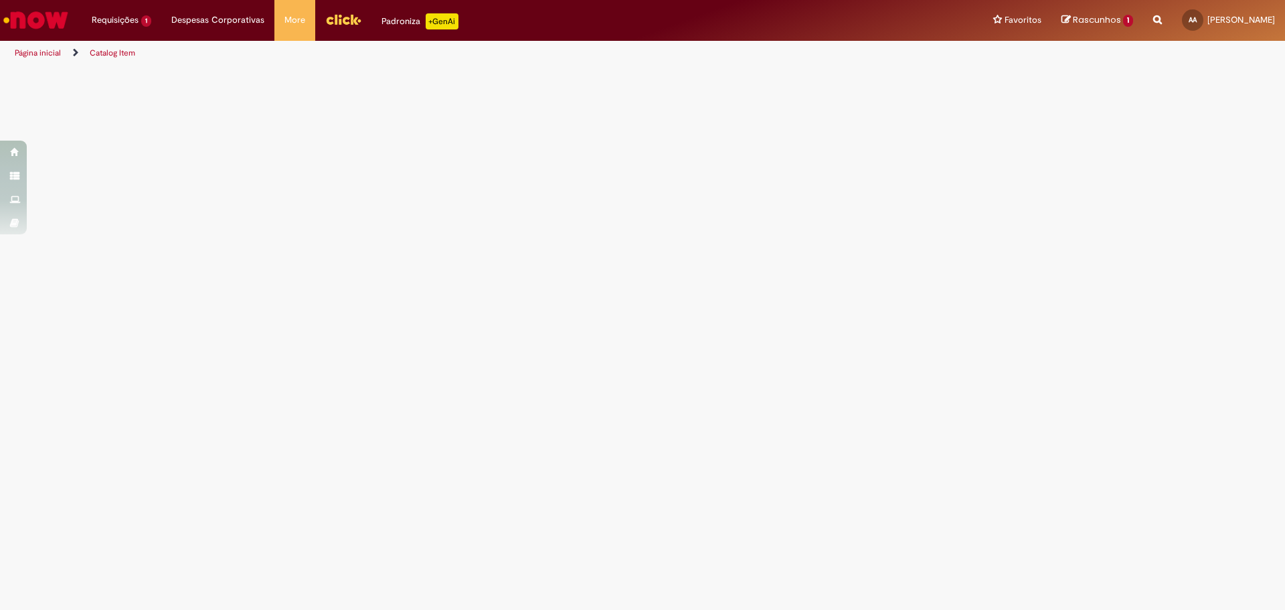
select select "**********"
select select "********"
select select "**********"
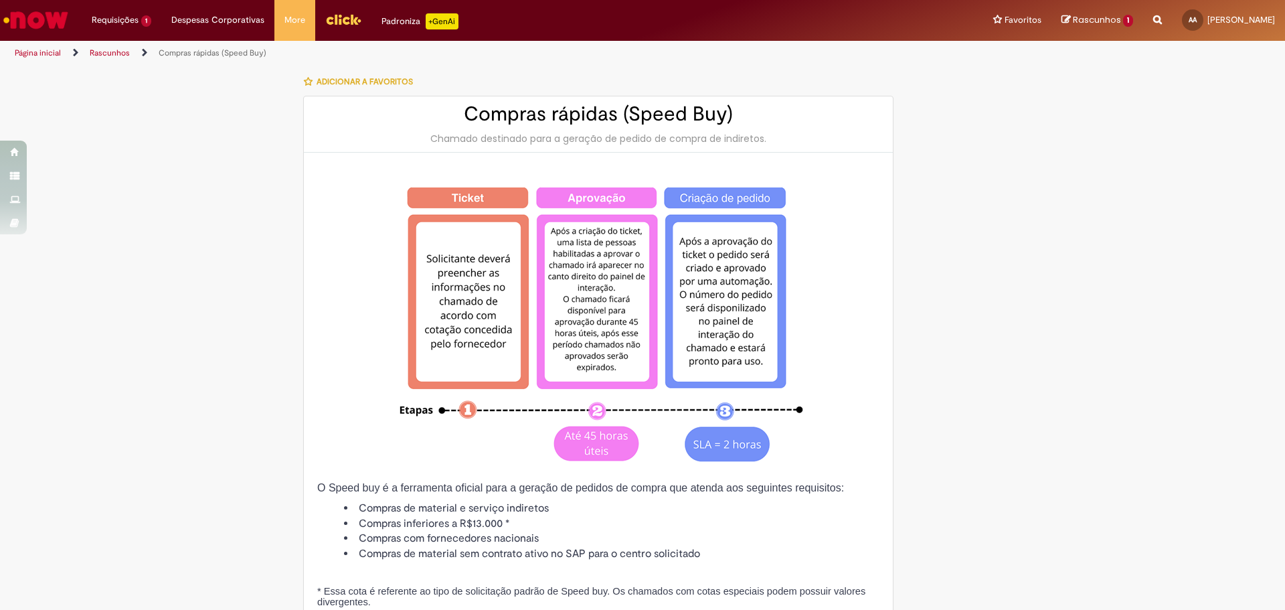
type input "********"
type input "**********"
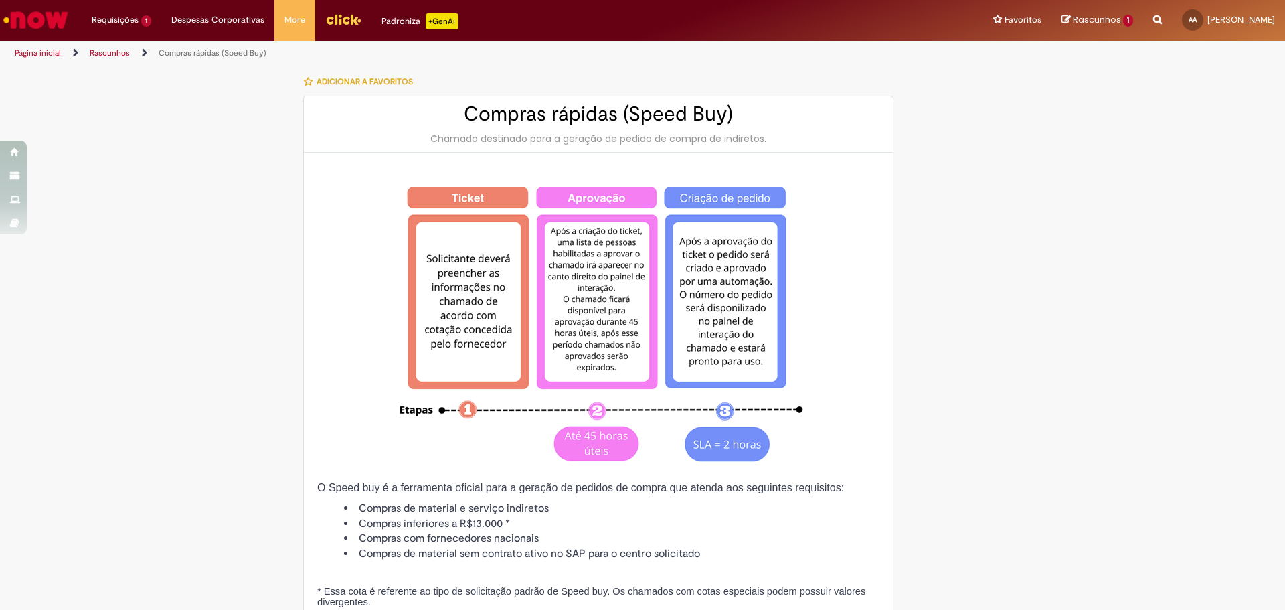
type input "**********"
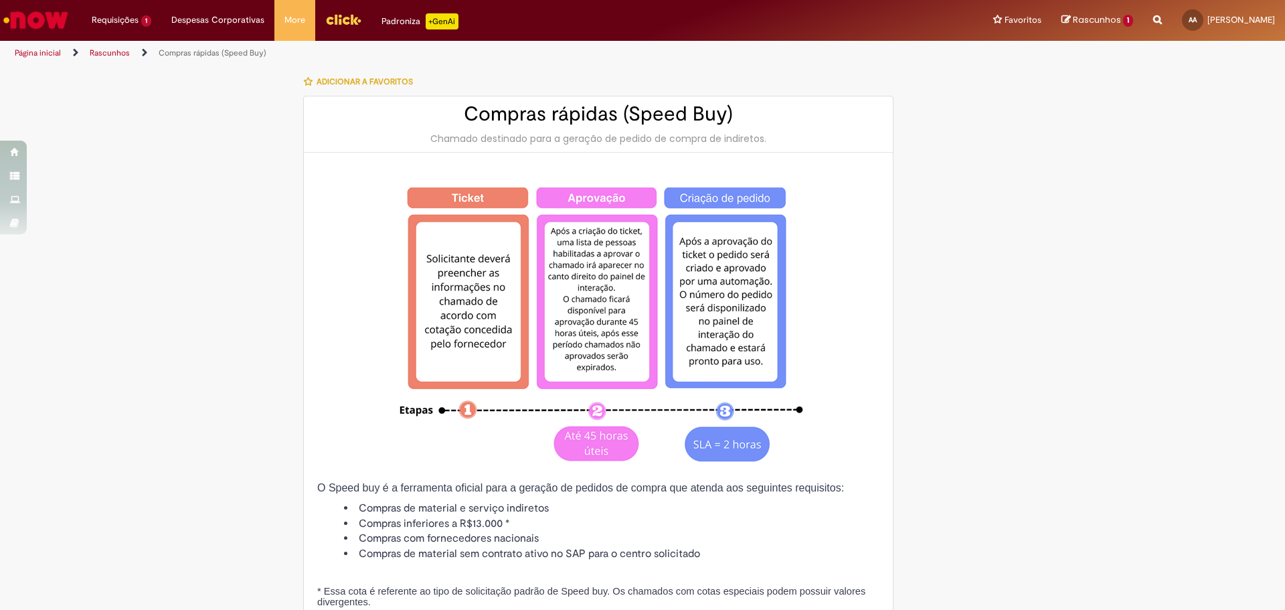
type input "**********"
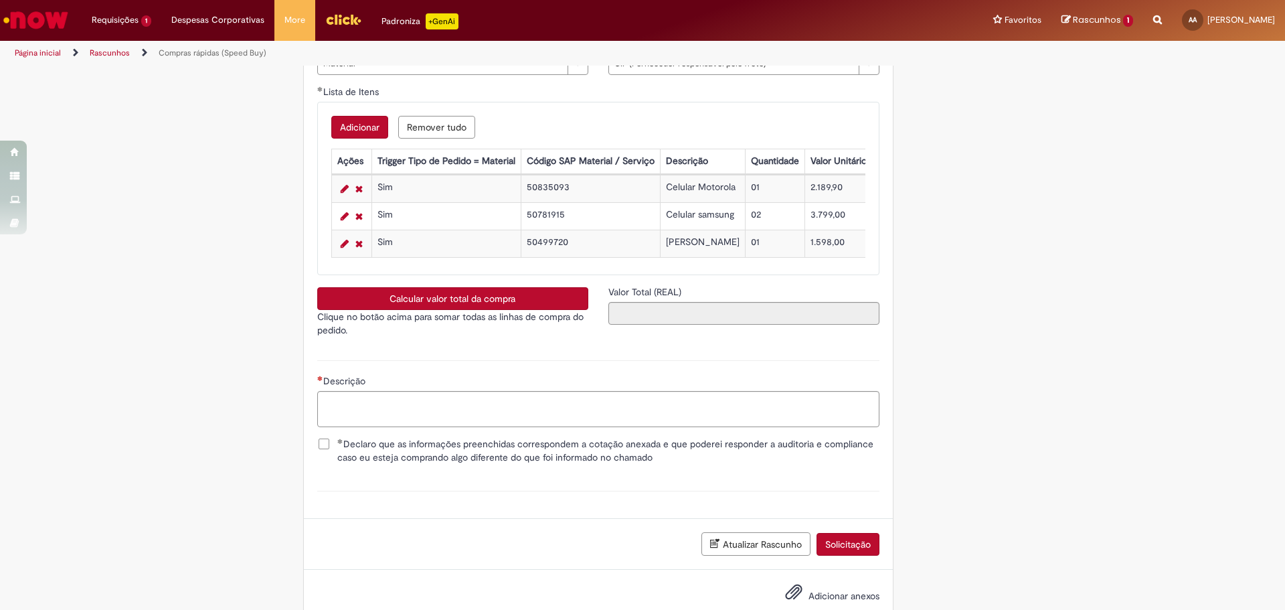
scroll to position [2128, 0]
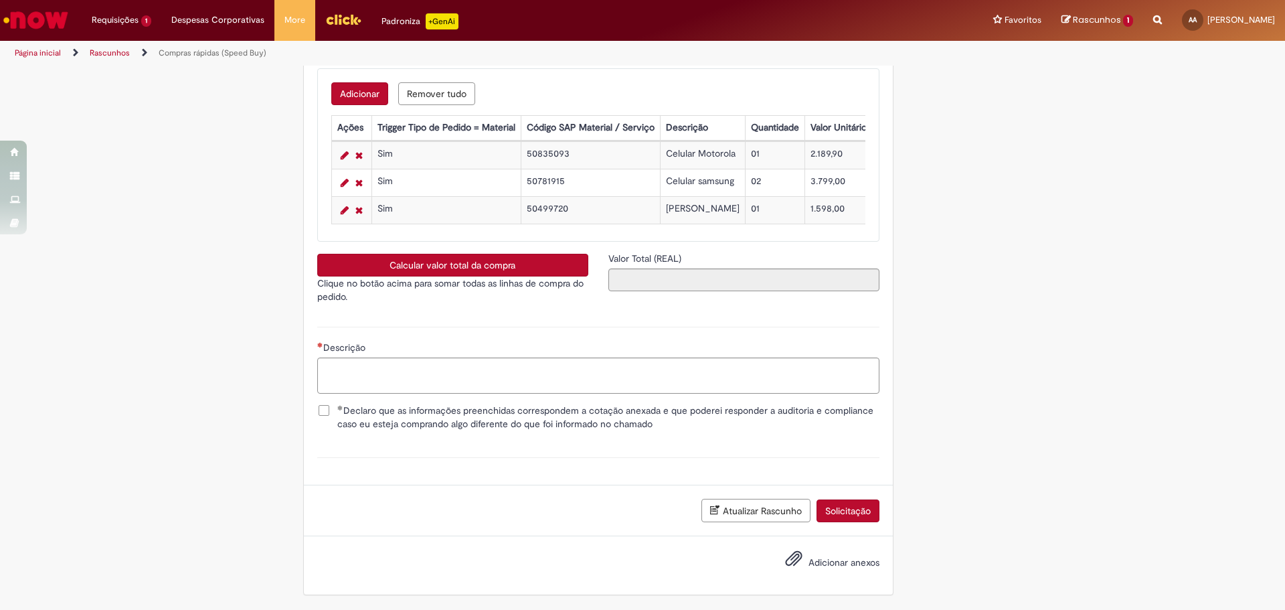
click at [550, 265] on button "Calcular valor total da compra" at bounding box center [452, 265] width 271 height 23
type input "**********"
click at [616, 375] on textarea "Descrição" at bounding box center [598, 375] width 562 height 36
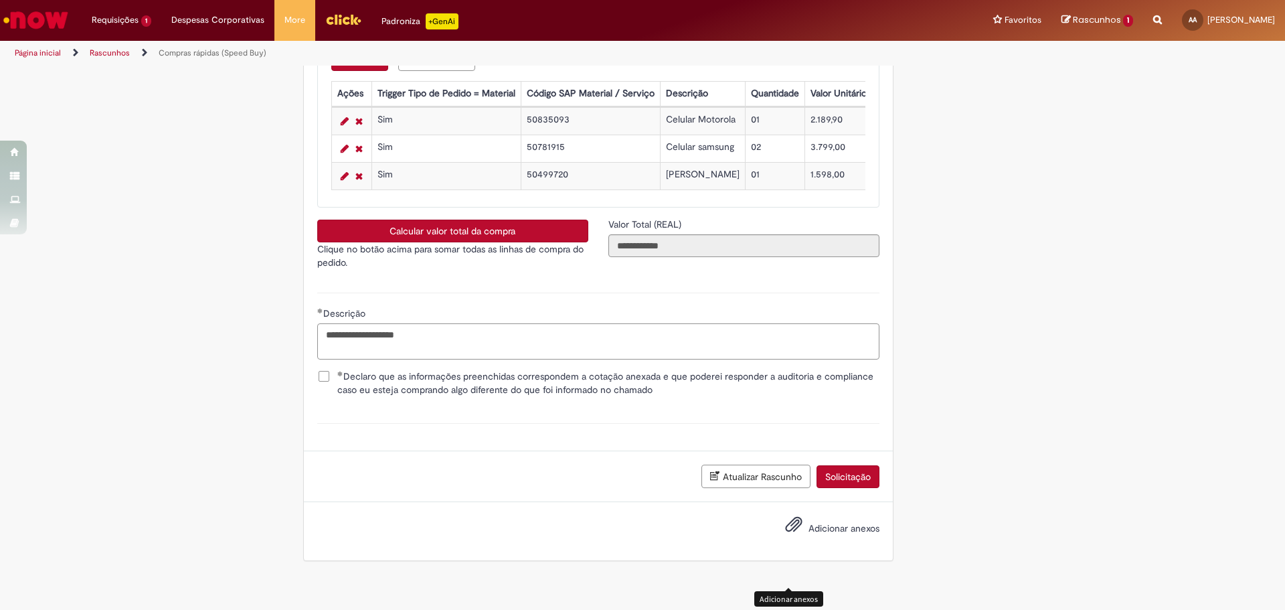
type textarea "**********"
click at [787, 533] on span "Adicionar anexos" at bounding box center [794, 525] width 16 height 16
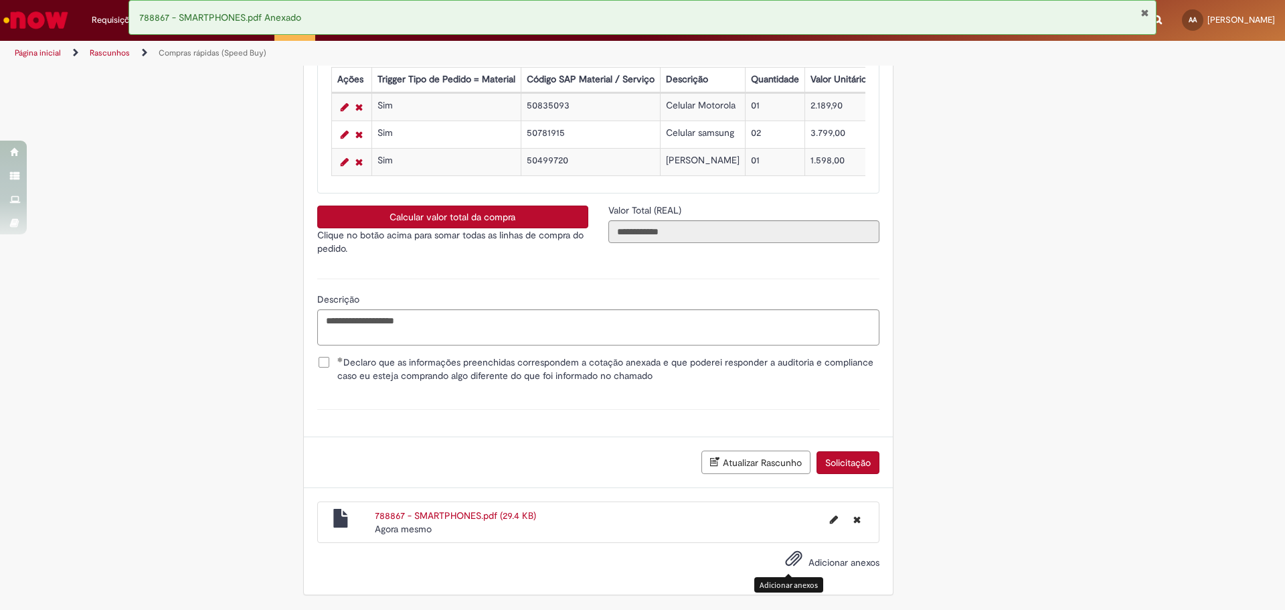
click at [839, 459] on button "Solicitação" at bounding box center [848, 462] width 63 height 23
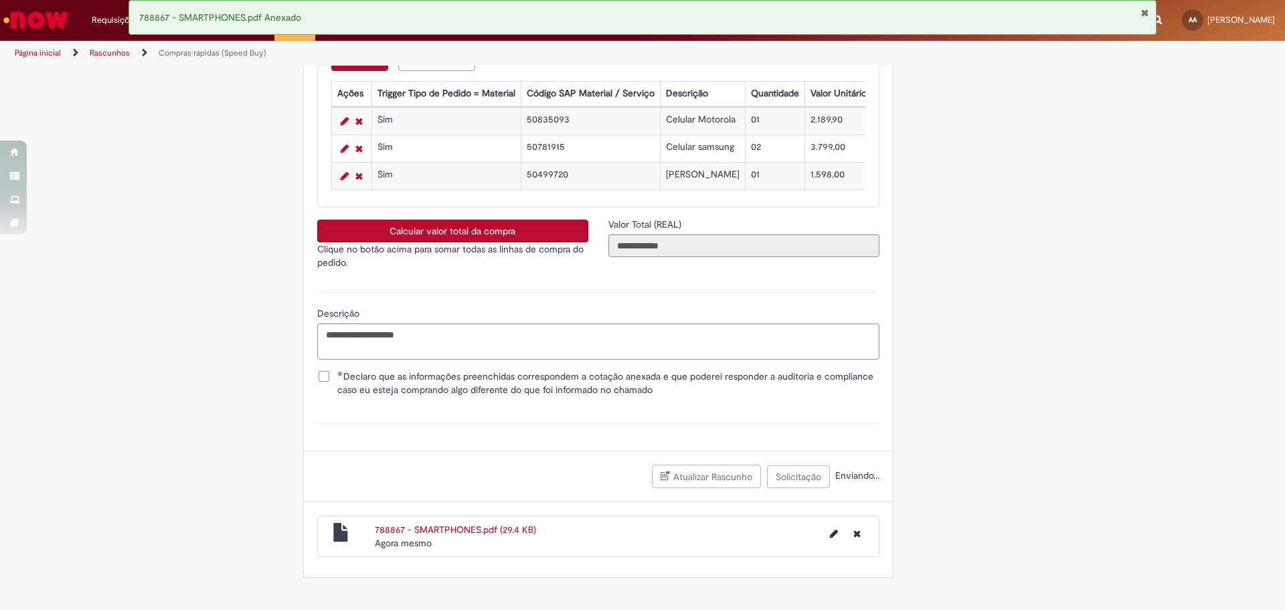
scroll to position [2146, 0]
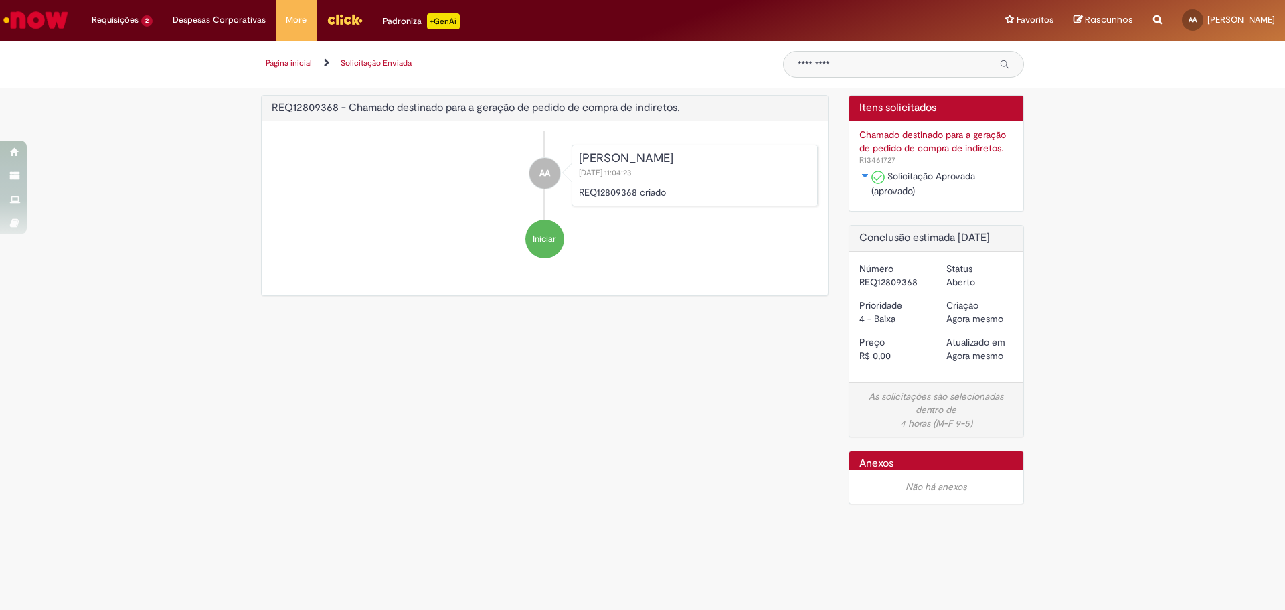
click at [289, 66] on link "Página inicial" at bounding box center [289, 63] width 46 height 11
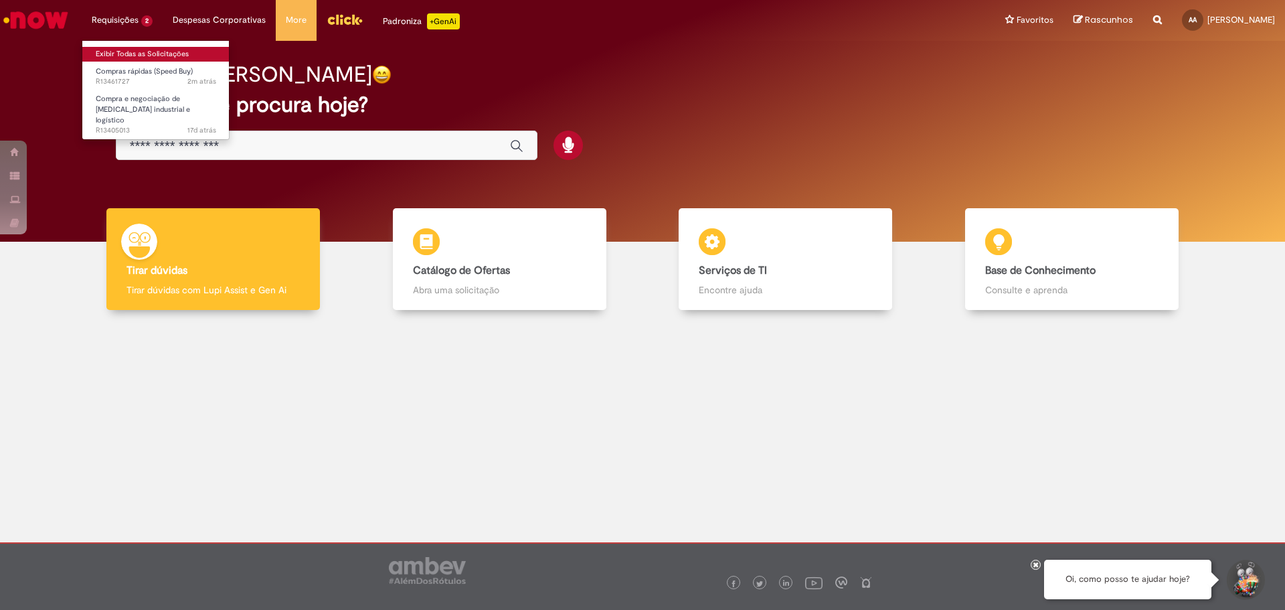
click at [119, 52] on link "Exibir Todas as Solicitações" at bounding box center [155, 54] width 147 height 15
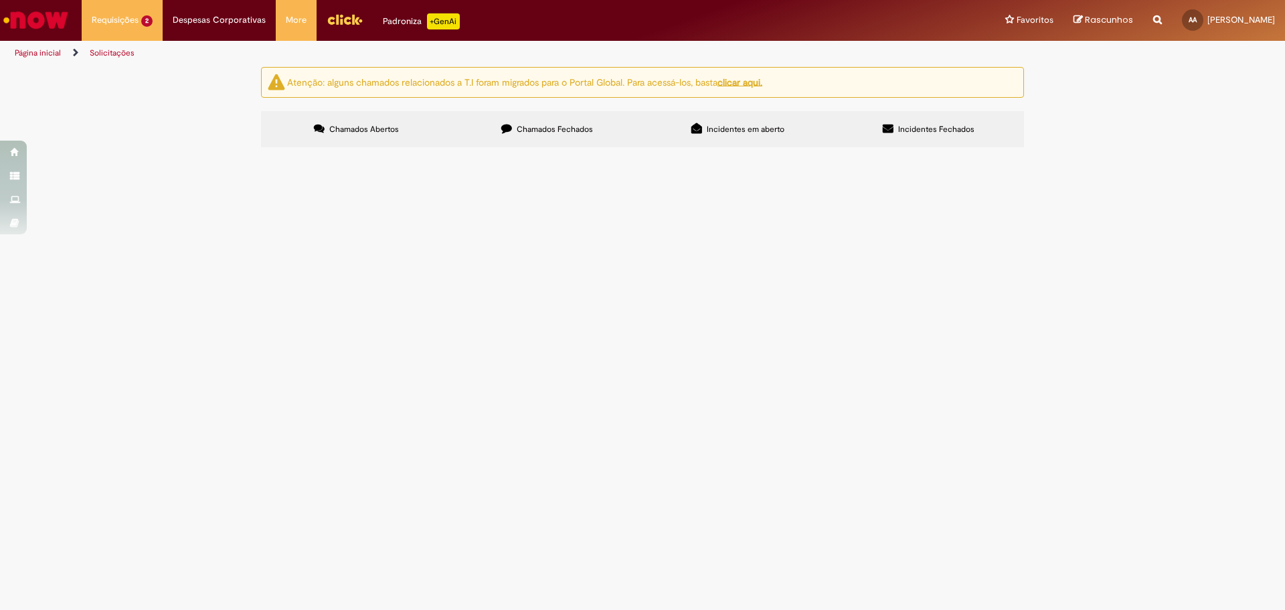
drag, startPoint x: 320, startPoint y: 233, endPoint x: 282, endPoint y: 236, distance: 38.3
click at [0, 0] on td "R13461727" at bounding box center [0, 0] width 0 height 0
copy span "R13461727"
click at [0, 0] on td "R13461727" at bounding box center [0, 0] width 0 height 0
drag, startPoint x: 337, startPoint y: 232, endPoint x: 277, endPoint y: 237, distance: 59.8
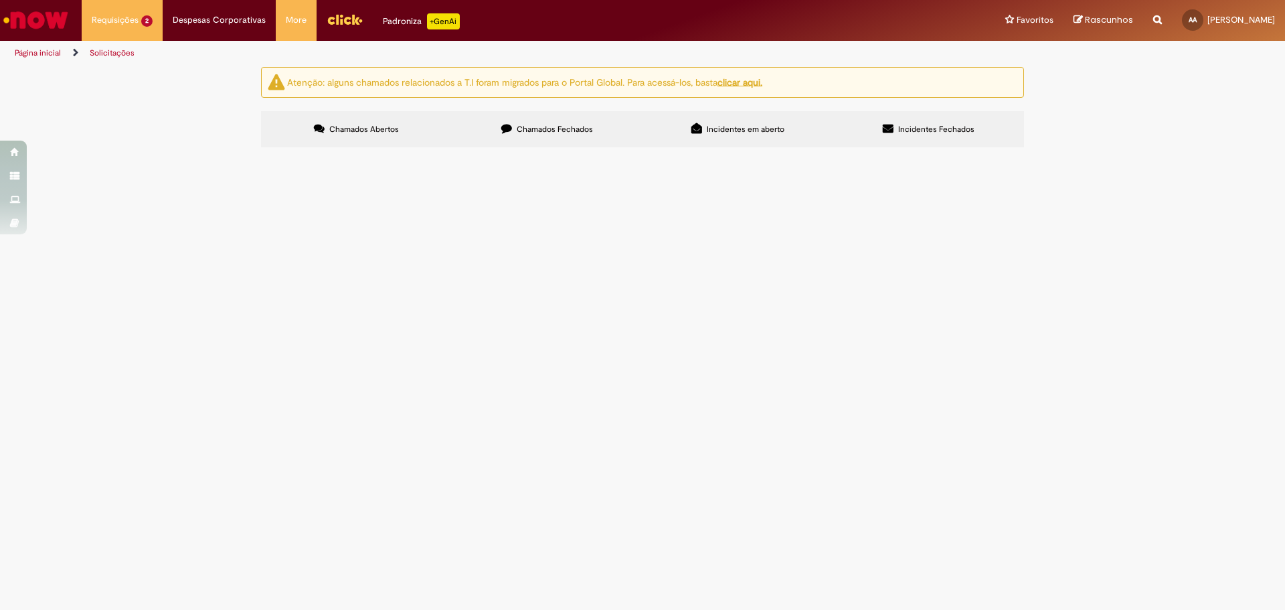
click at [0, 0] on td "R13461727" at bounding box center [0, 0] width 0 height 0
copy span "R13461727"
click at [987, 403] on main "Solicitações Atenção: alguns chamados relacionados a T.I foram migrados para o …" at bounding box center [642, 338] width 1285 height 544
